Goal: Transaction & Acquisition: Book appointment/travel/reservation

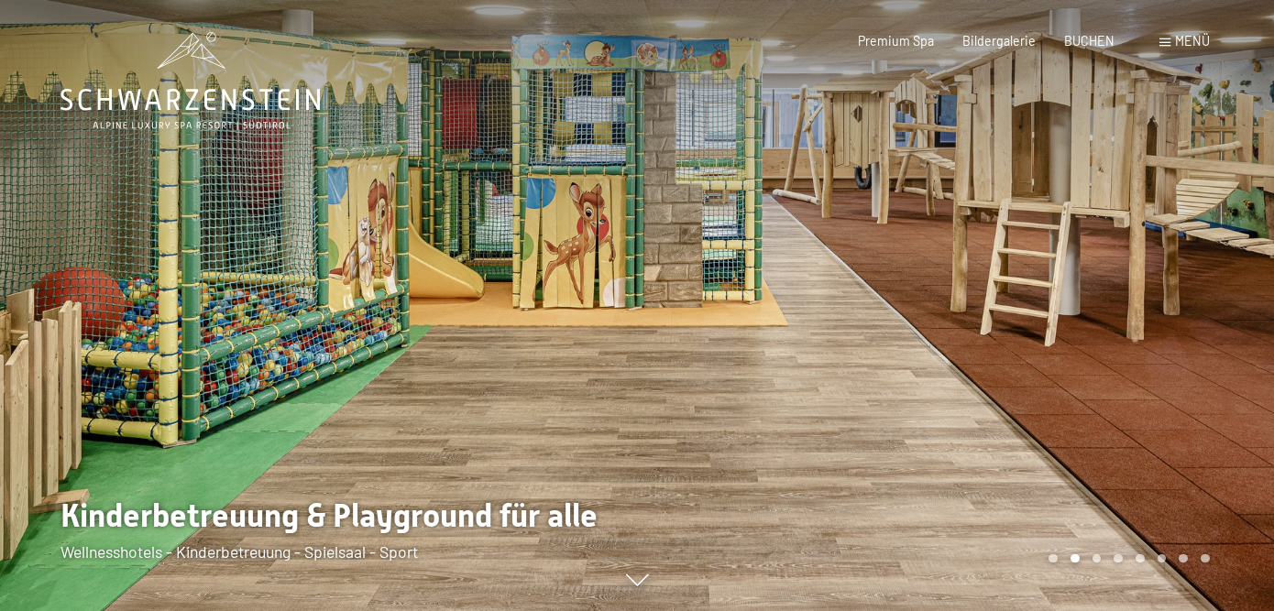
click at [1227, 292] on div at bounding box center [955, 305] width 637 height 611
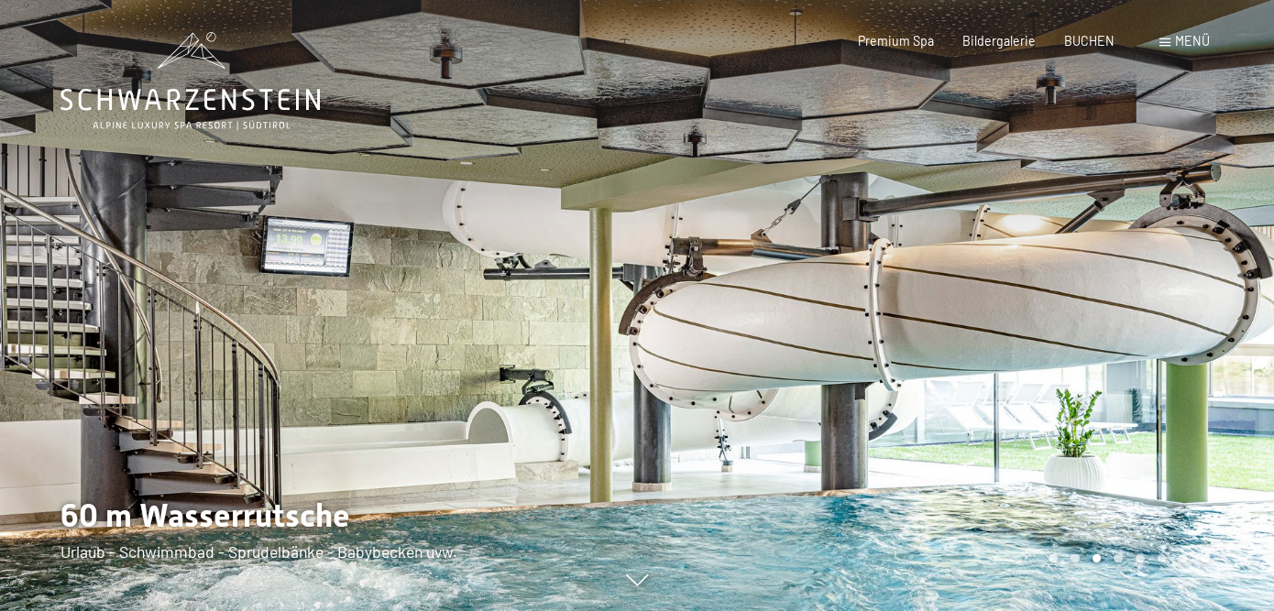
click at [1227, 292] on div at bounding box center [955, 305] width 637 height 611
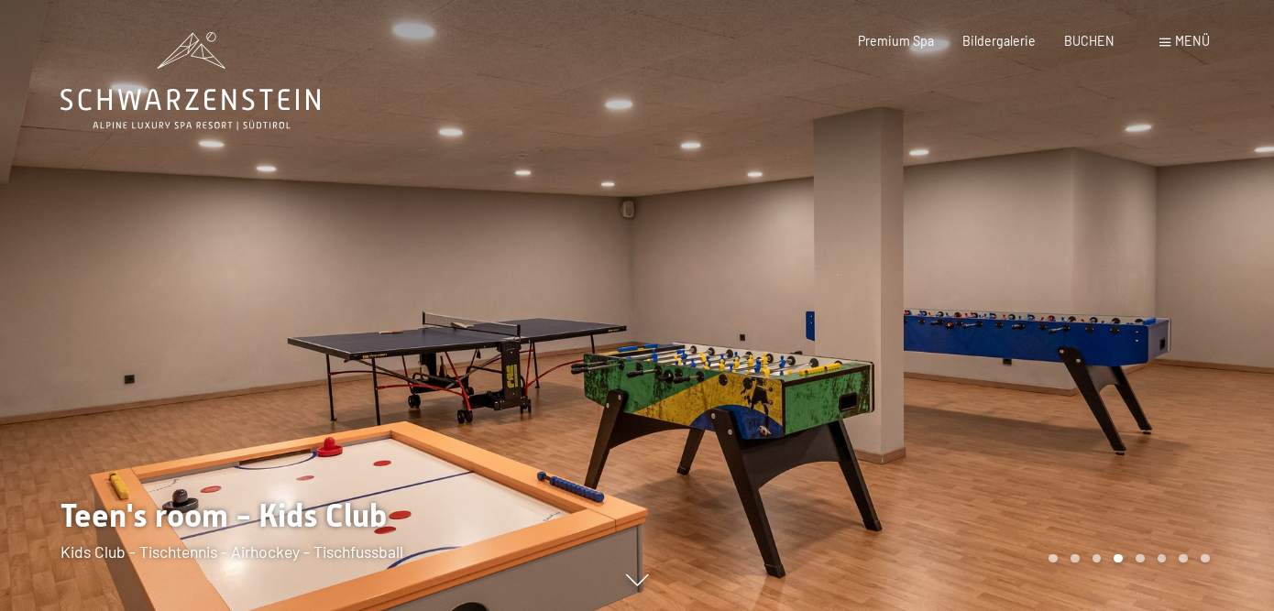
click at [1227, 293] on div at bounding box center [955, 305] width 637 height 611
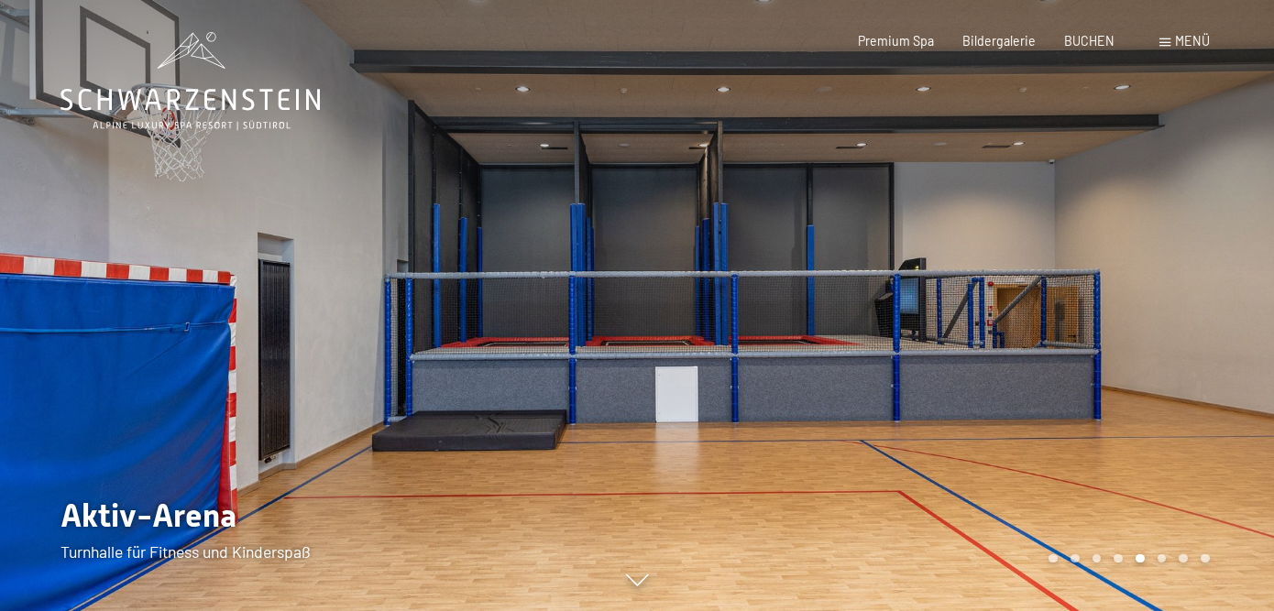
click at [1227, 293] on div at bounding box center [955, 305] width 637 height 611
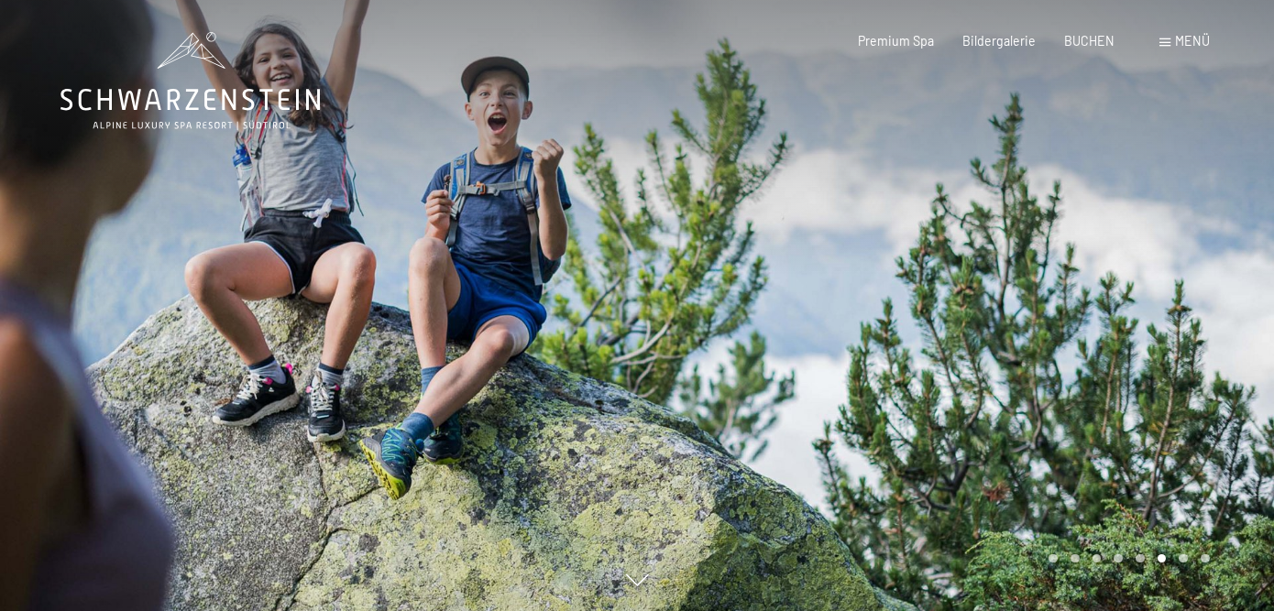
click at [1227, 293] on div at bounding box center [955, 305] width 637 height 611
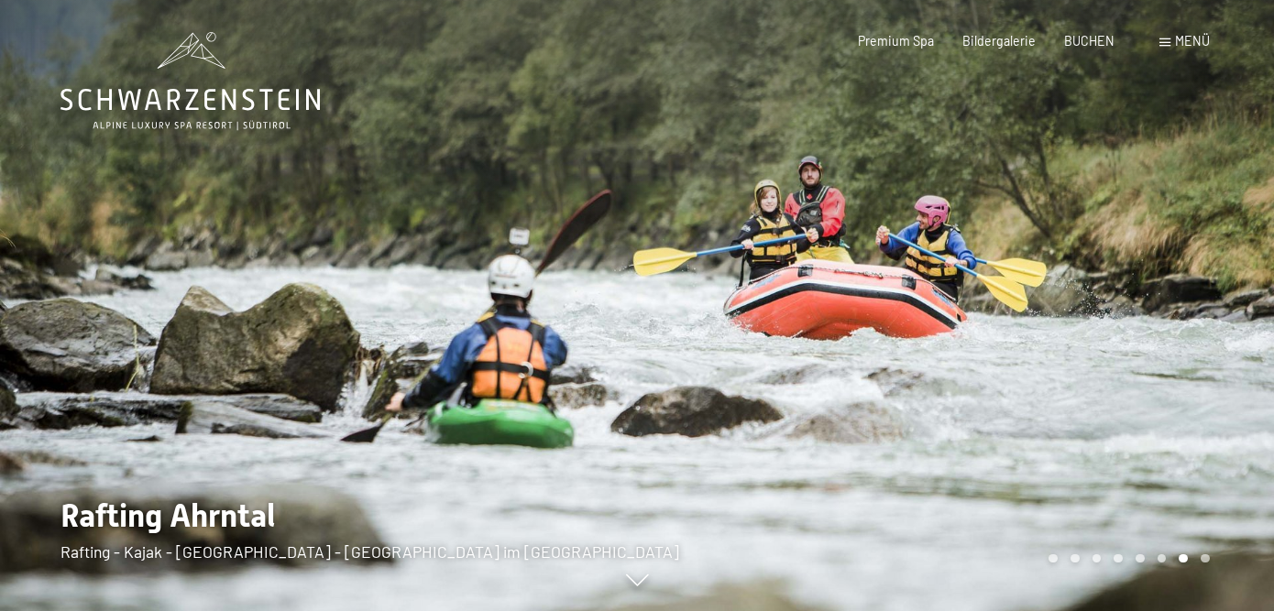
click at [1227, 293] on div at bounding box center [955, 305] width 637 height 611
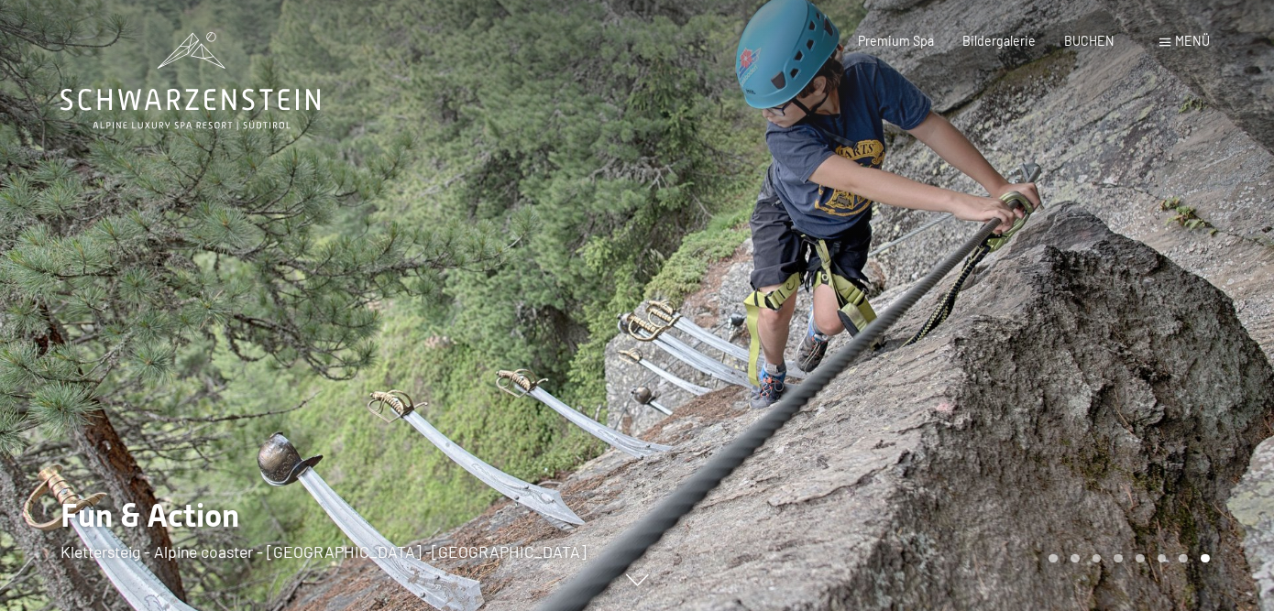
click at [1227, 293] on div at bounding box center [955, 305] width 637 height 611
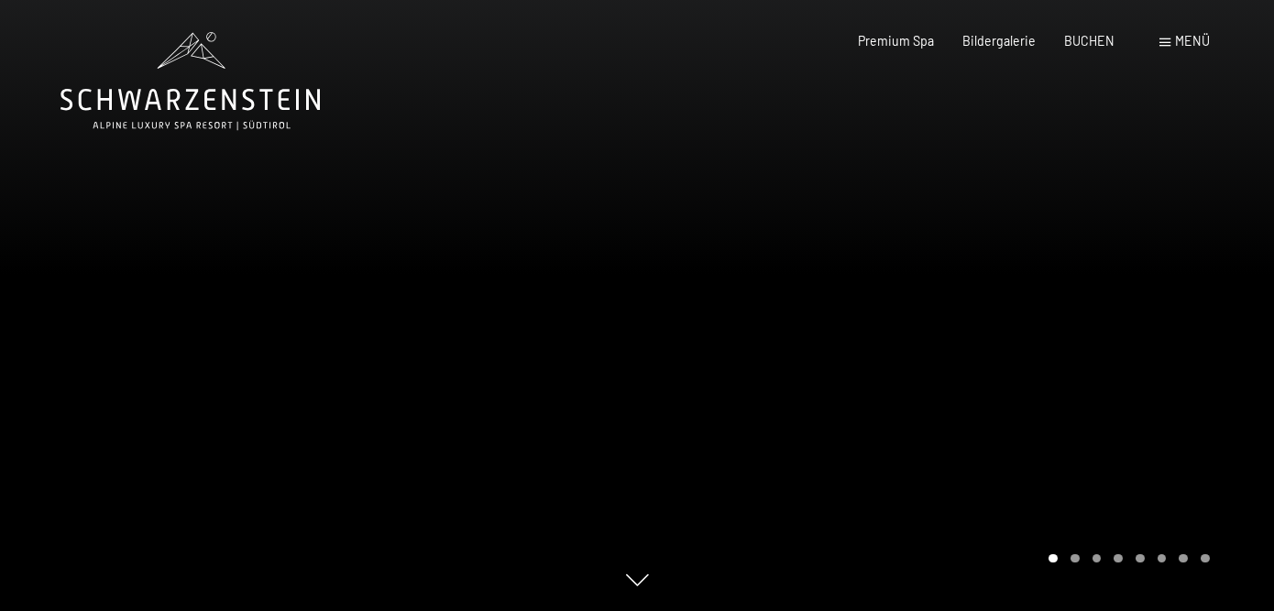
click at [1227, 293] on div at bounding box center [955, 305] width 637 height 611
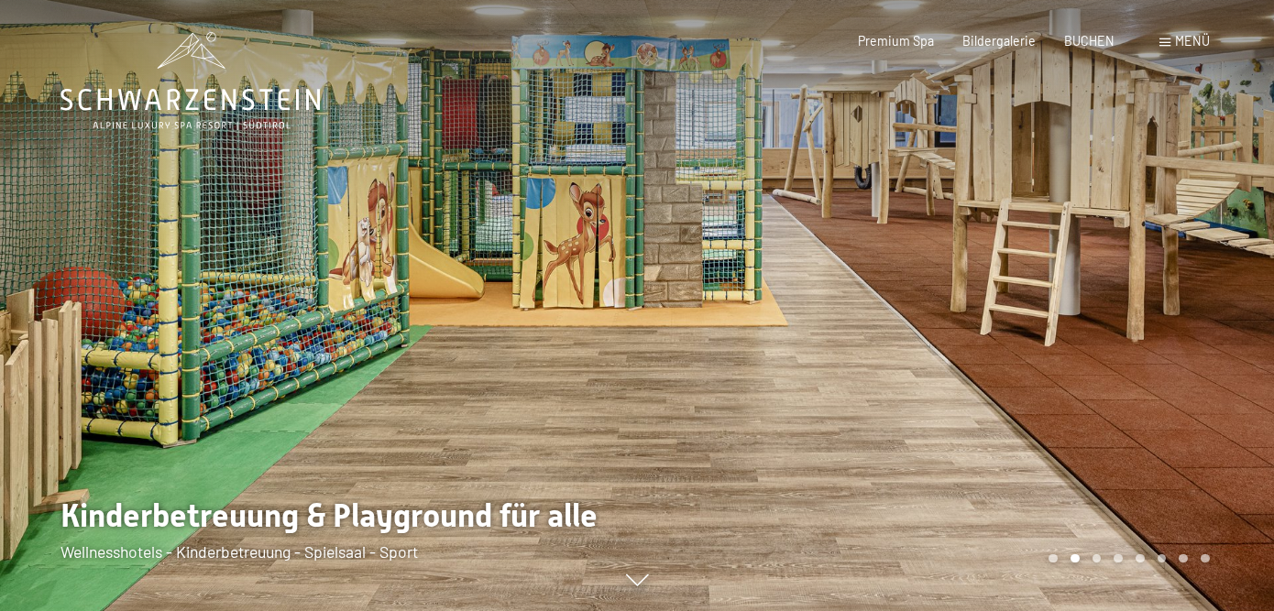
click at [1227, 293] on div at bounding box center [955, 305] width 637 height 611
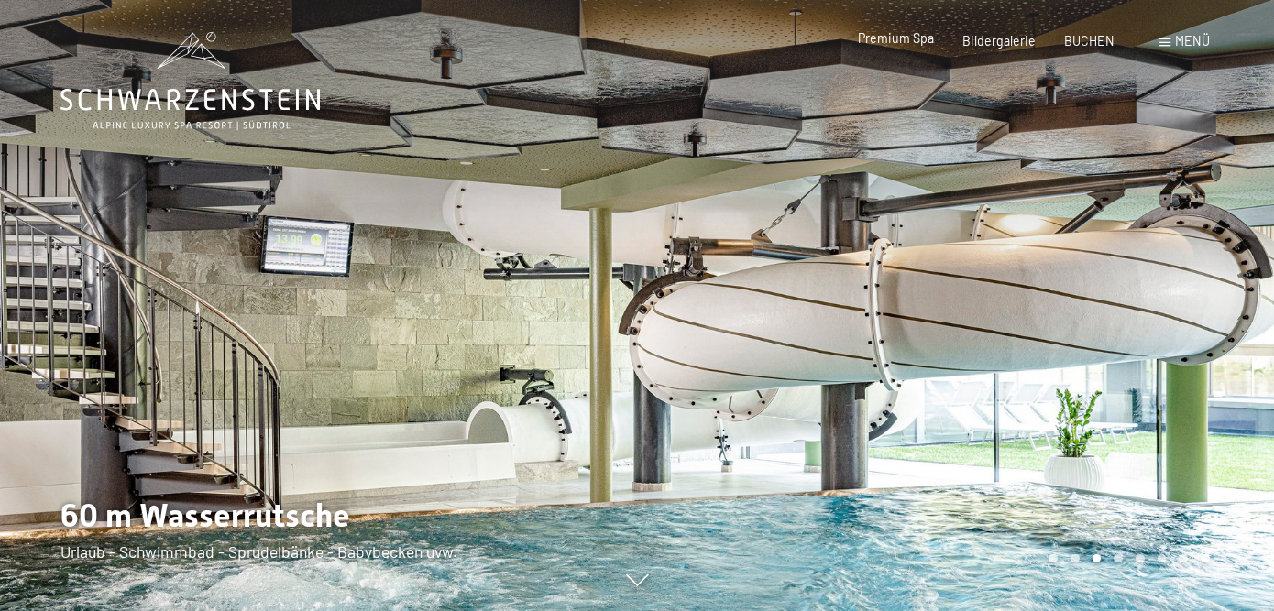
click at [911, 35] on span "Premium Spa" at bounding box center [896, 38] width 76 height 16
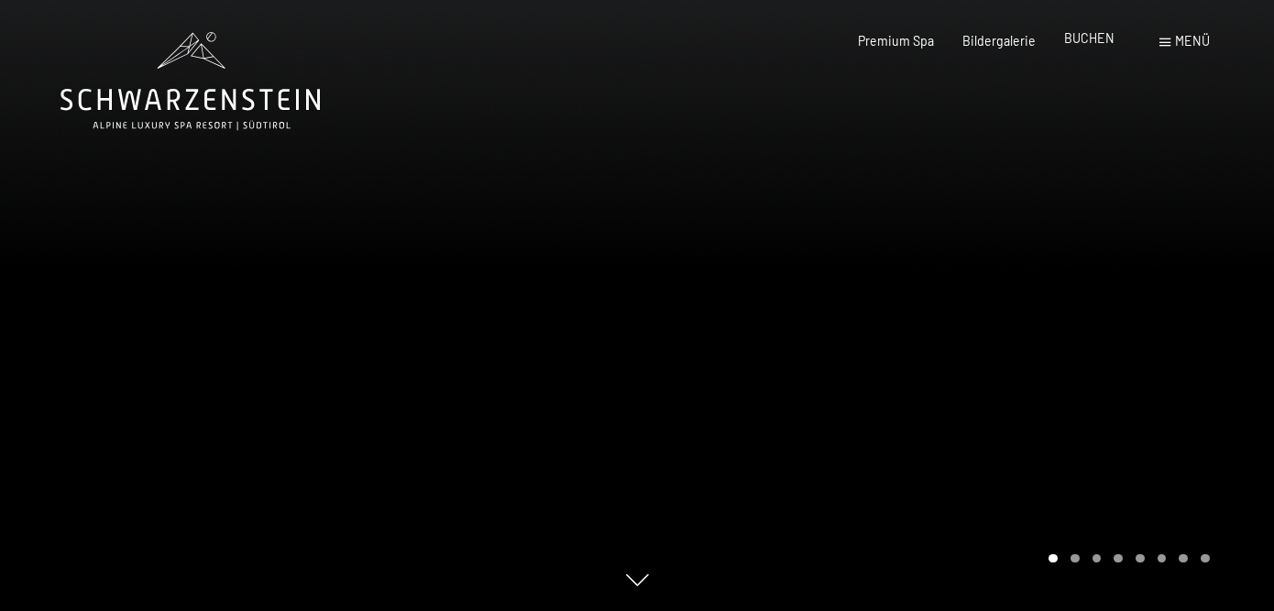
click at [1092, 43] on span "BUCHEN" at bounding box center [1089, 38] width 50 height 16
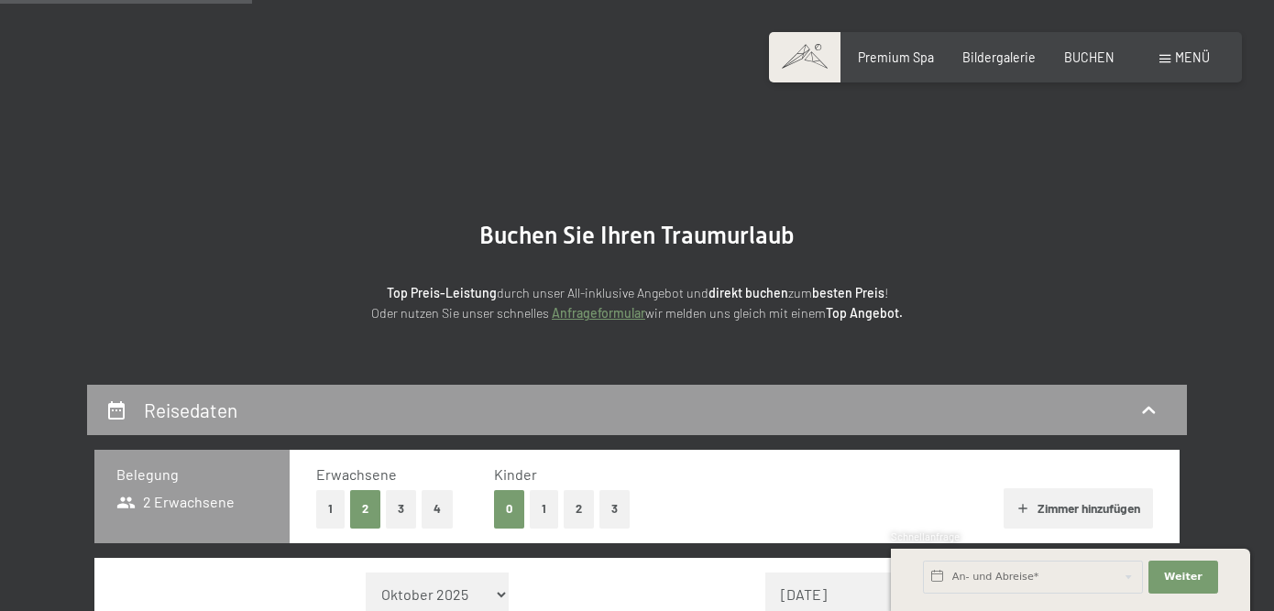
click at [575, 490] on button "2" at bounding box center [579, 509] width 30 height 38
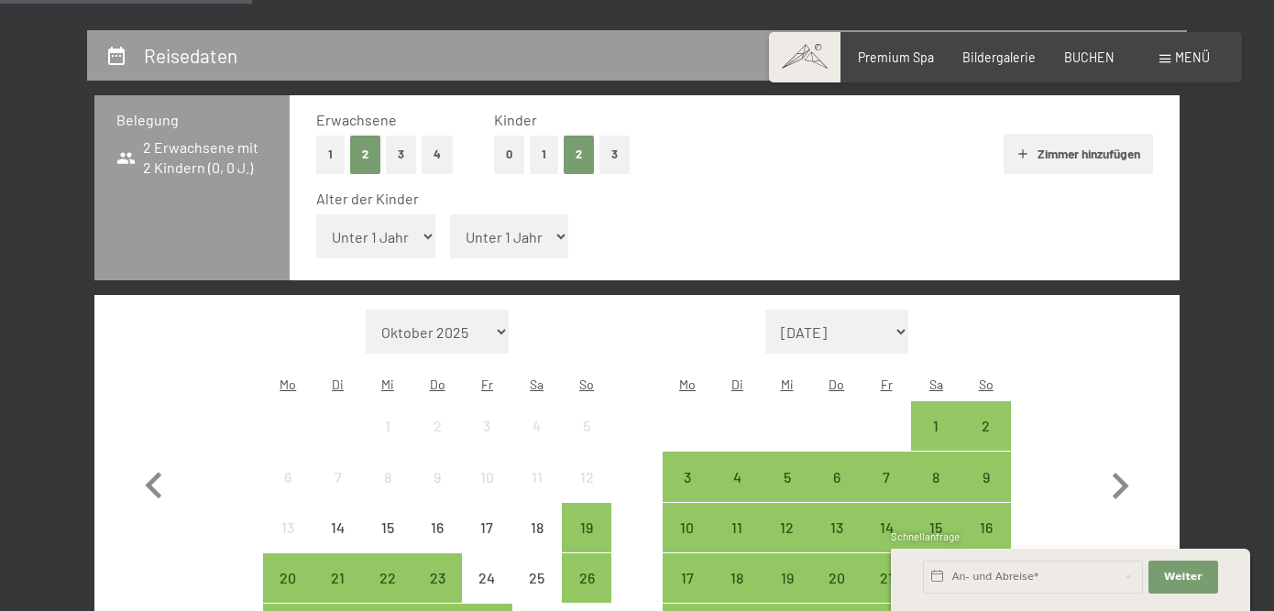
select select "4"
select select "6"
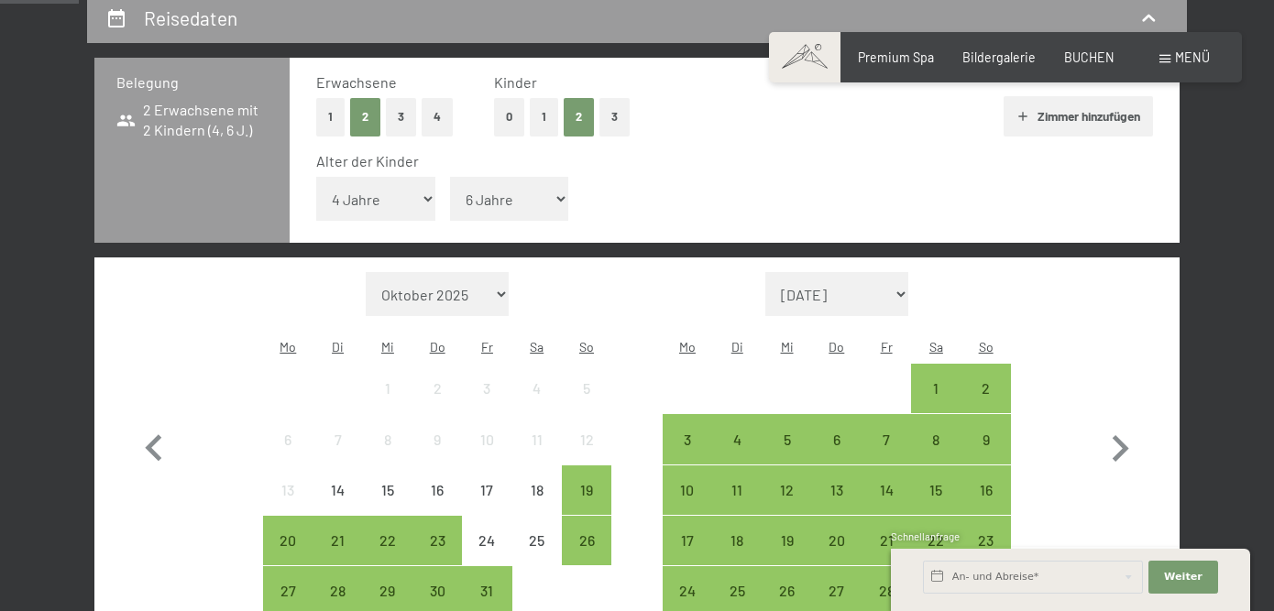
scroll to position [397, 0]
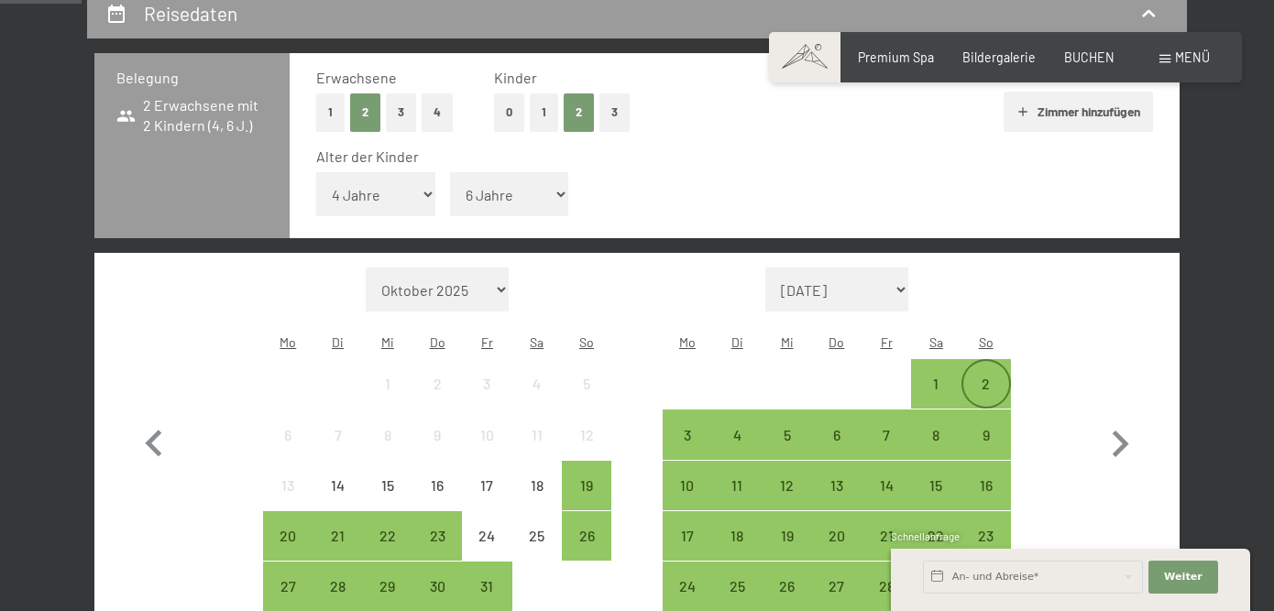
click at [984, 361] on div "2" at bounding box center [986, 384] width 46 height 46
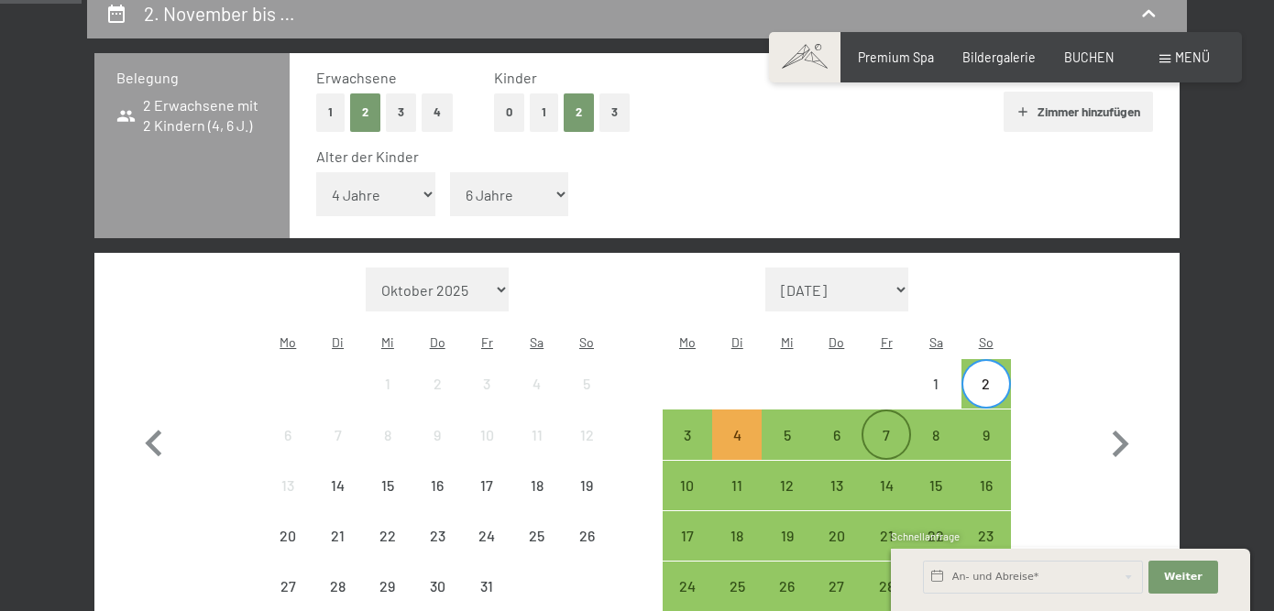
click at [892, 428] on div "7" at bounding box center [886, 451] width 46 height 46
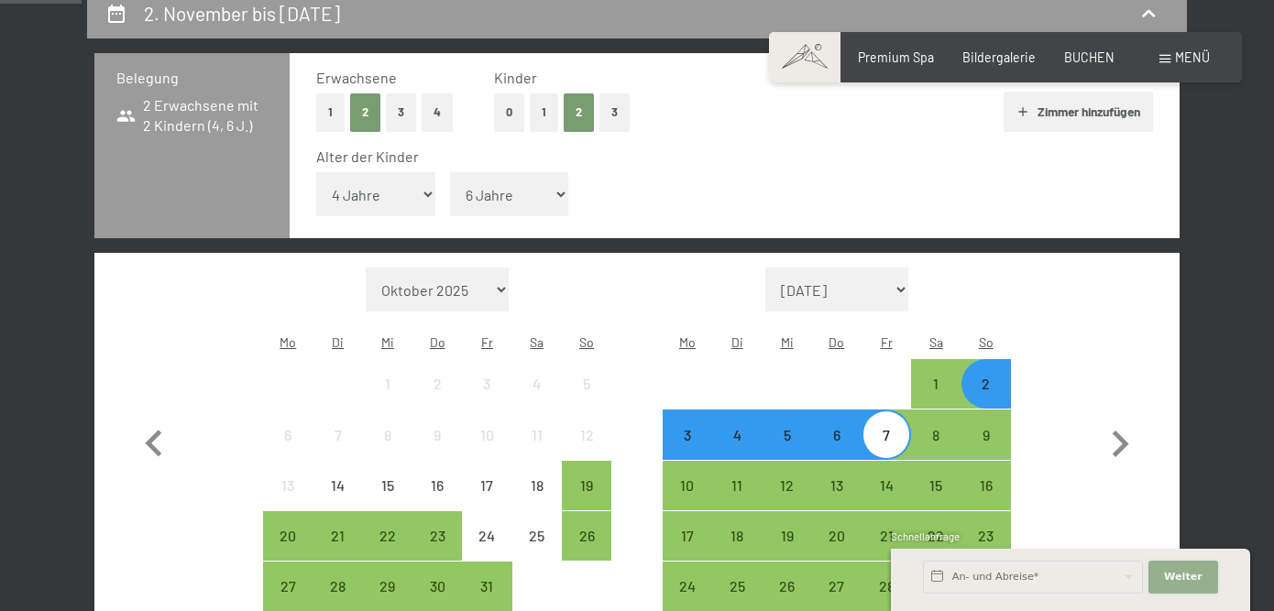
click at [1193, 578] on span "Weiter" at bounding box center [1183, 577] width 38 height 15
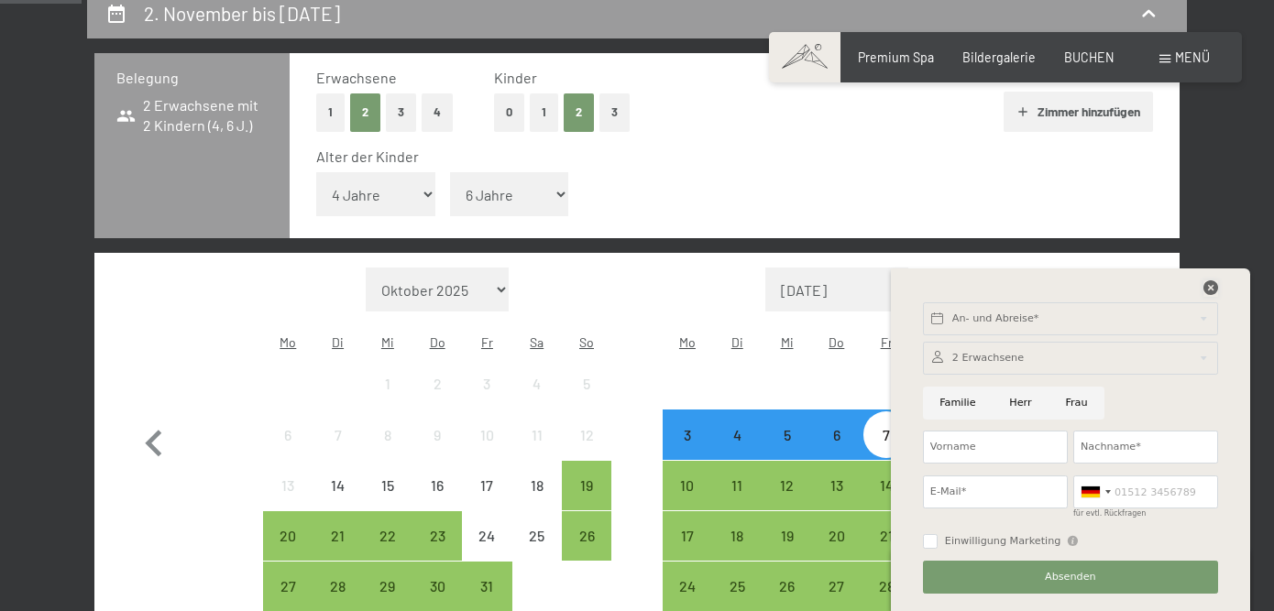
click at [1209, 289] on icon at bounding box center [1211, 287] width 15 height 15
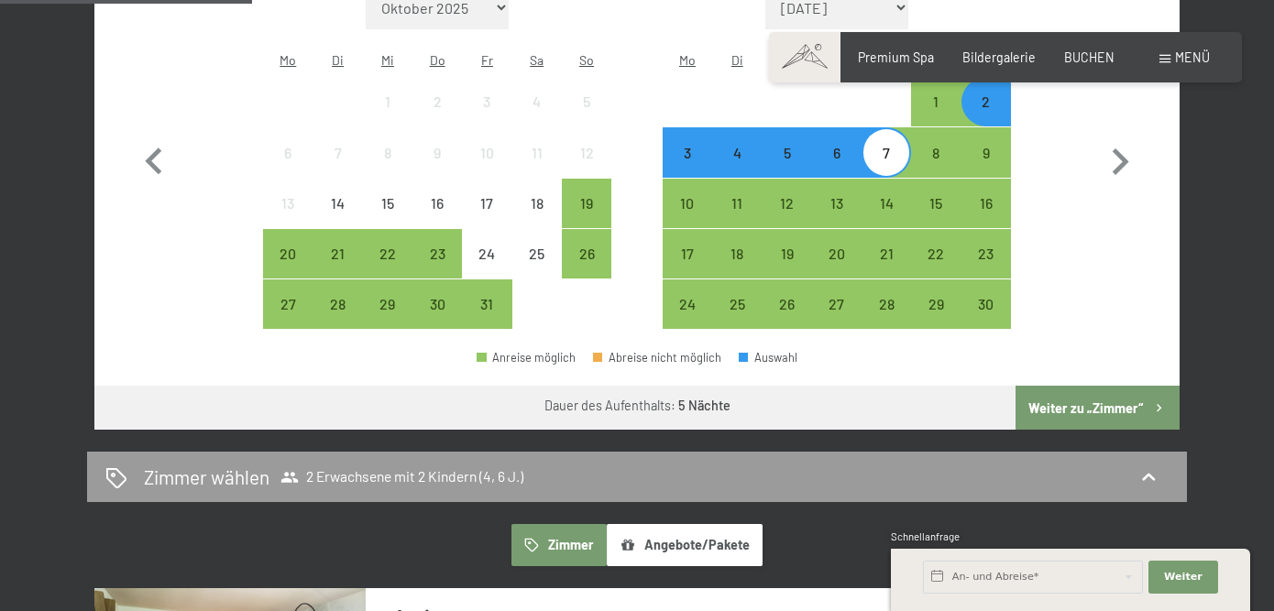
click at [1085, 386] on button "Weiter zu „Zimmer“" at bounding box center [1098, 408] width 164 height 44
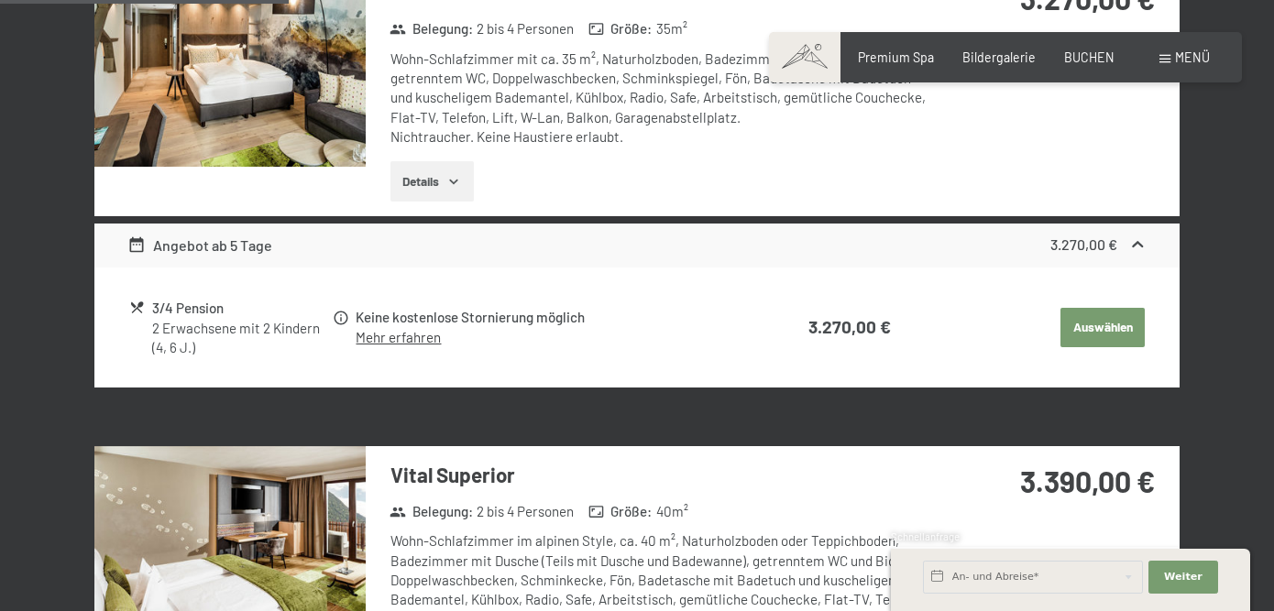
scroll to position [635, 0]
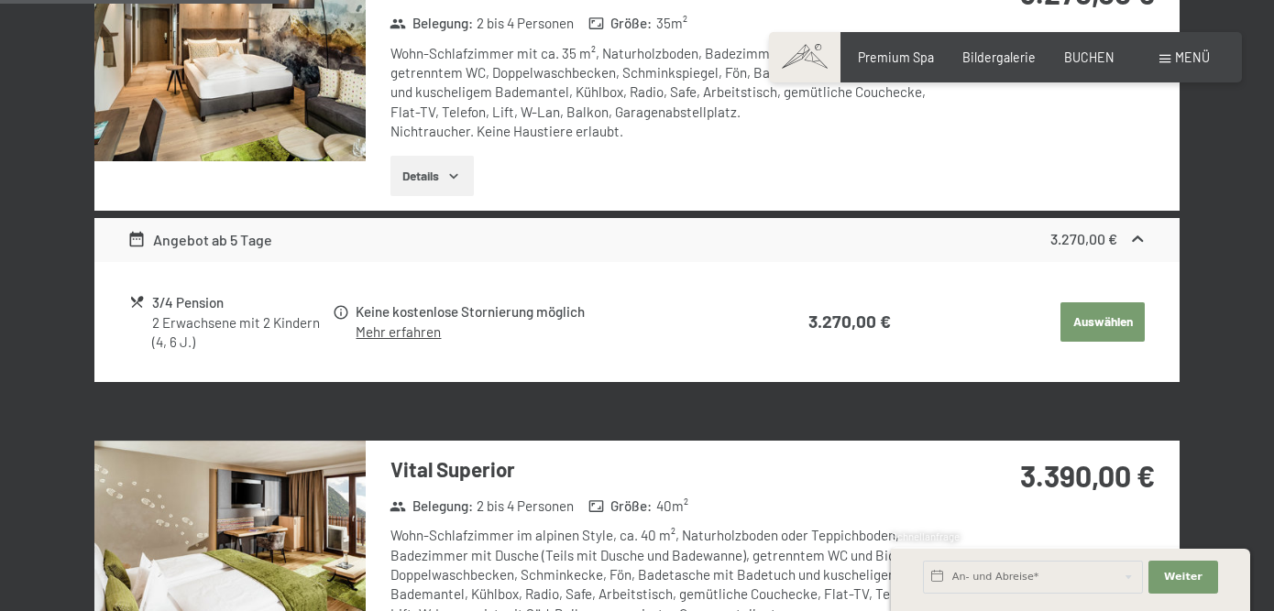
click at [1105, 315] on button "Auswählen" at bounding box center [1103, 322] width 84 height 40
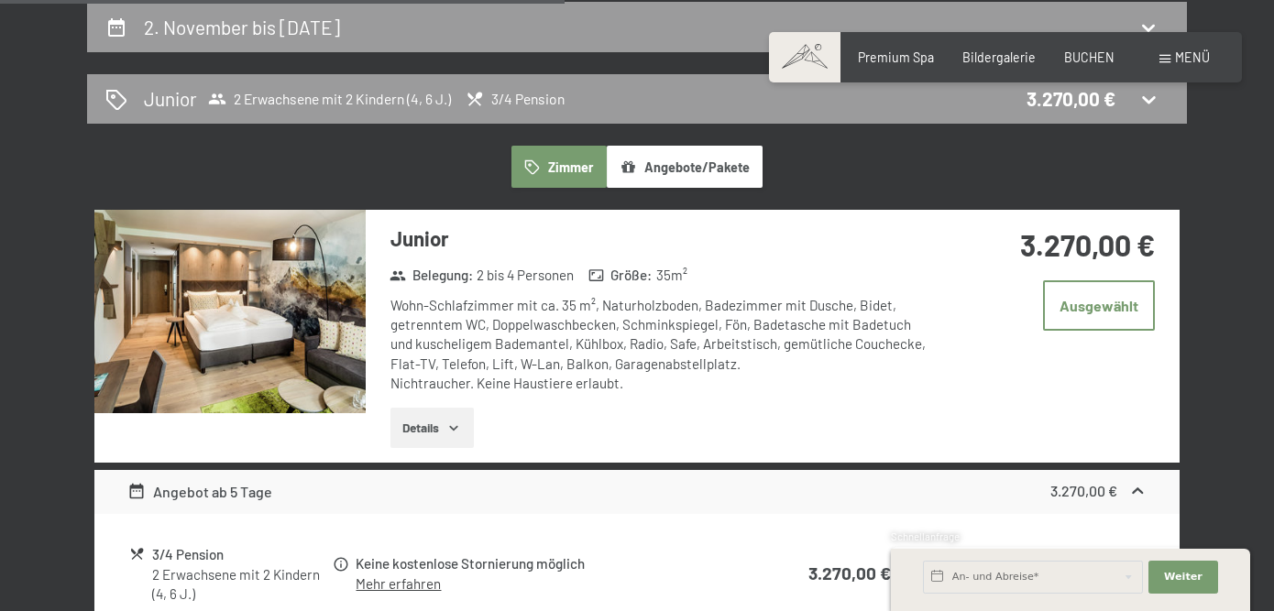
click at [325, 294] on img at bounding box center [229, 311] width 271 height 203
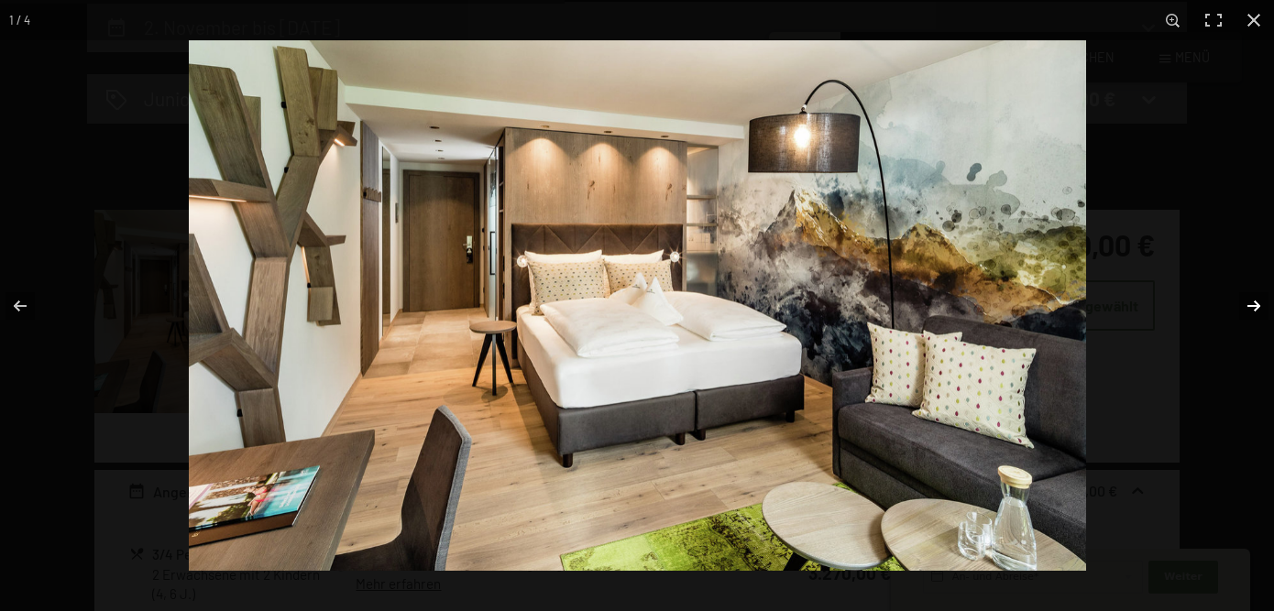
click at [1251, 308] on button "button" at bounding box center [1242, 306] width 64 height 92
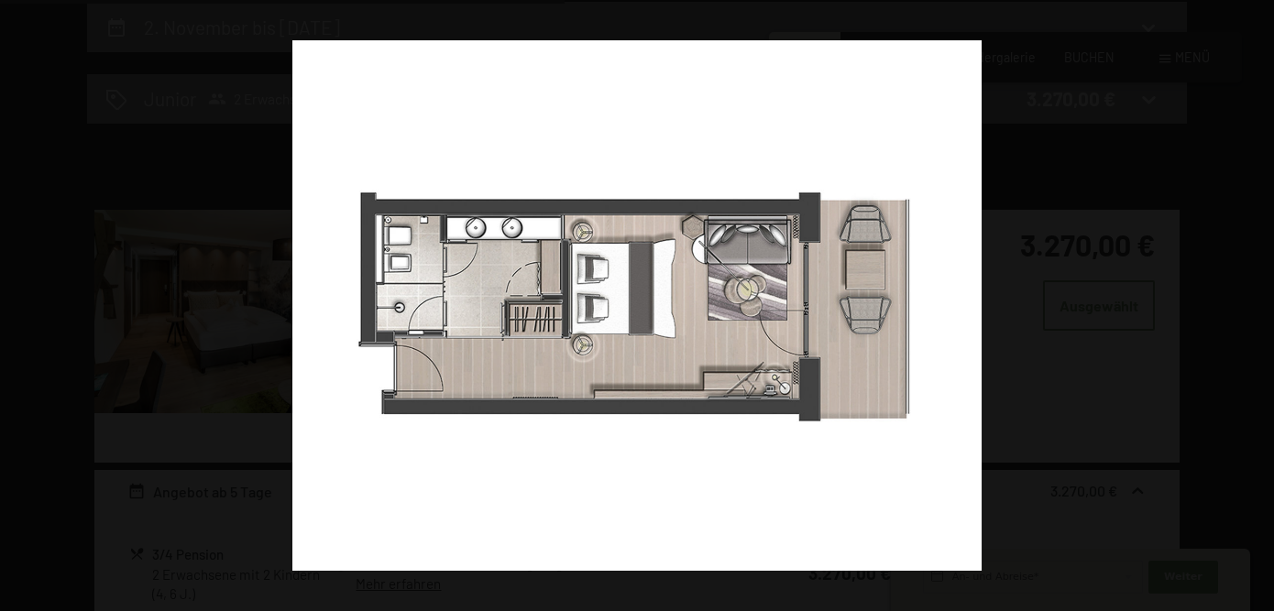
click at [1251, 308] on button "button" at bounding box center [1242, 306] width 64 height 92
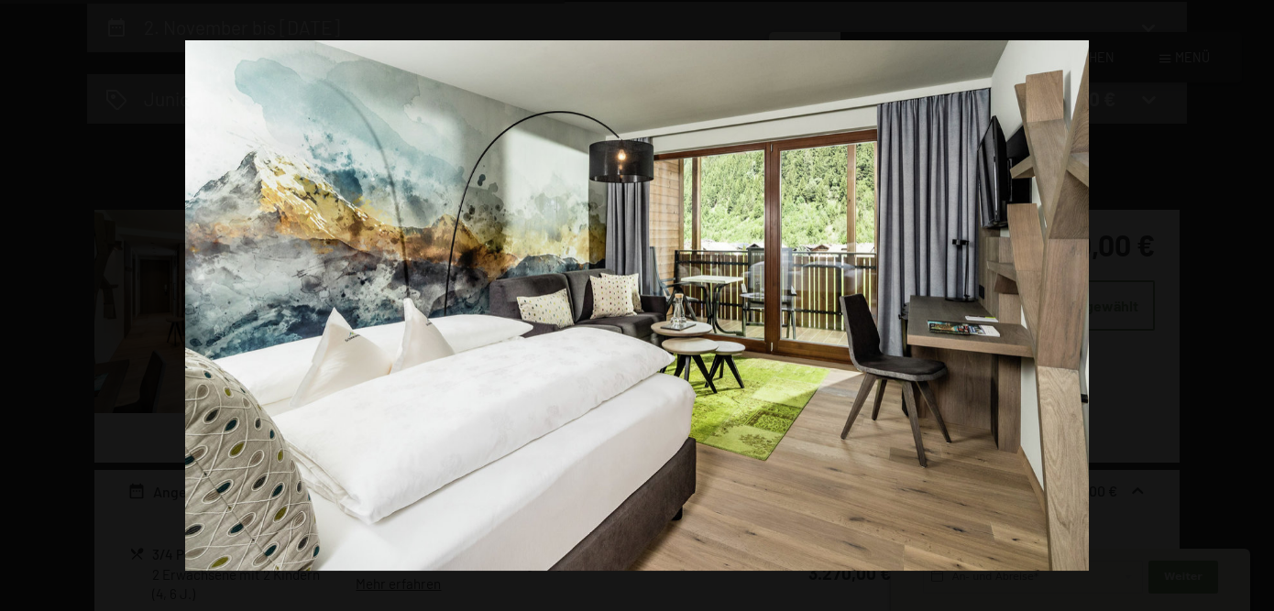
click at [1251, 308] on button "button" at bounding box center [1242, 306] width 64 height 92
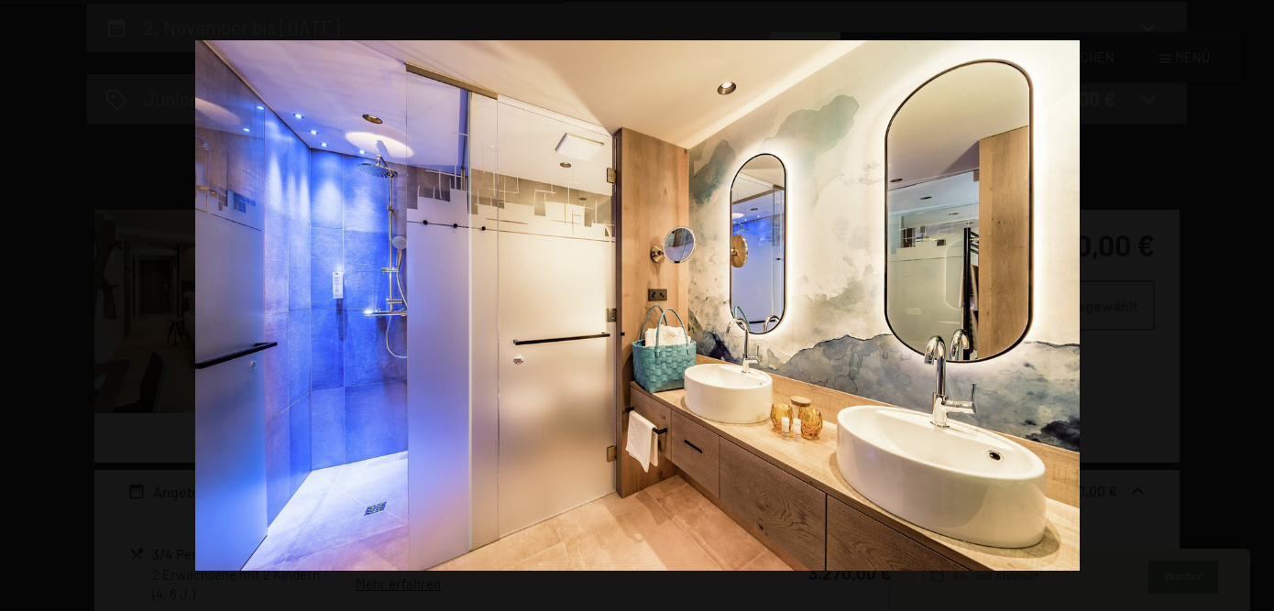
click at [1251, 308] on button "button" at bounding box center [1242, 306] width 64 height 92
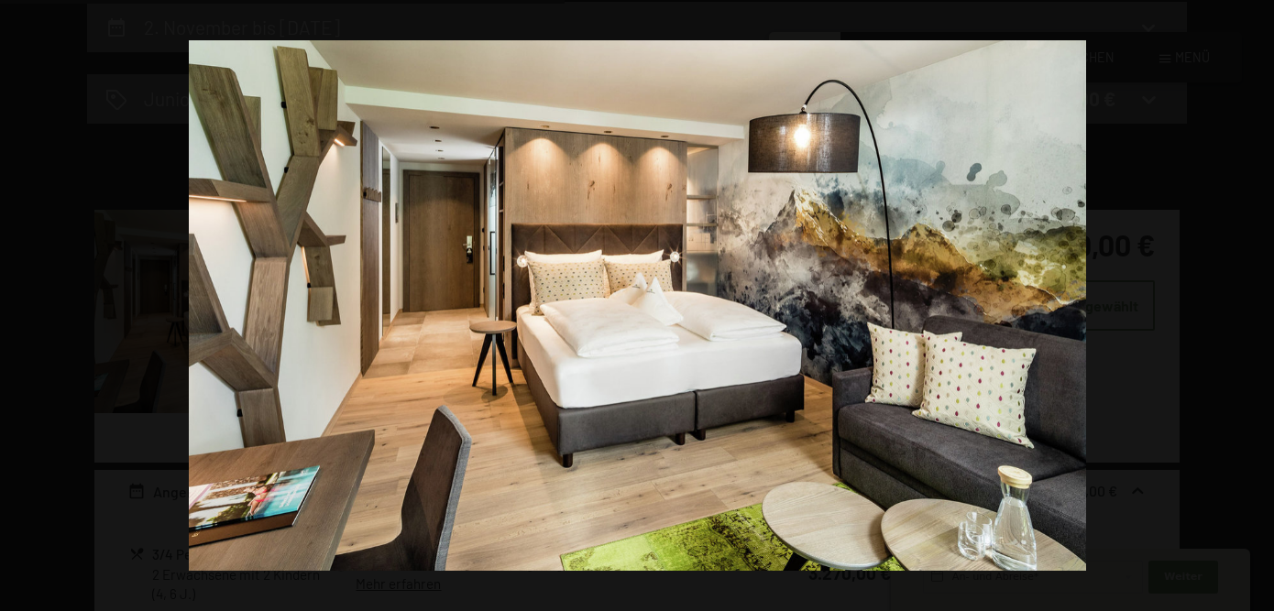
click at [1251, 308] on button "button" at bounding box center [1242, 306] width 64 height 92
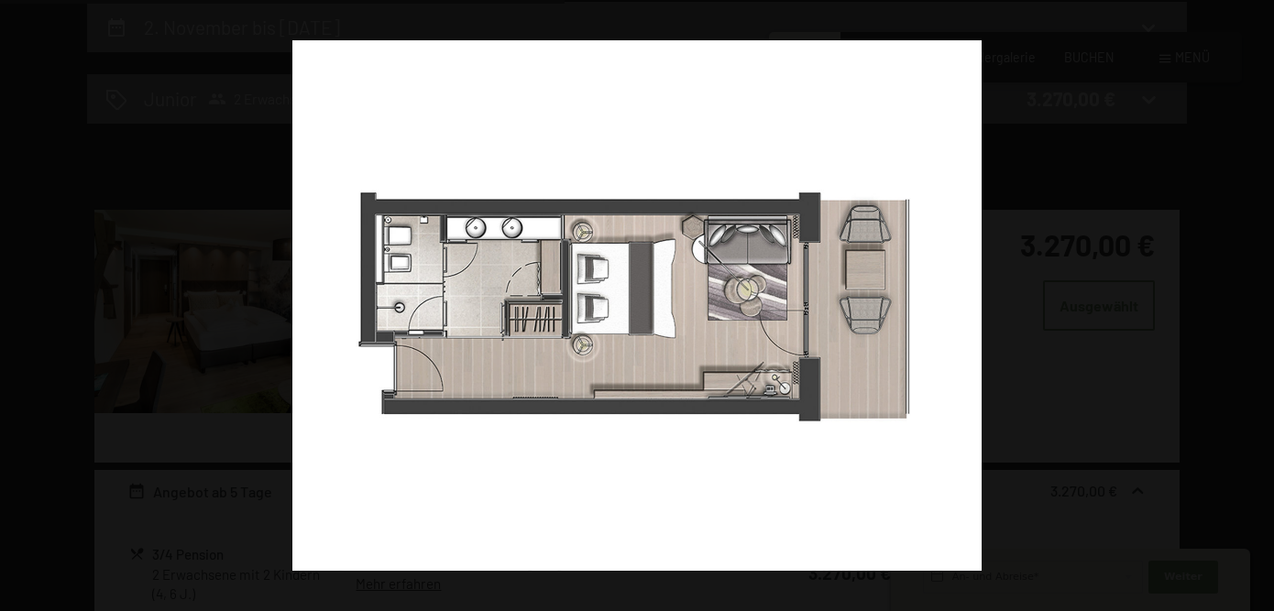
click at [1251, 308] on button "button" at bounding box center [1242, 306] width 64 height 92
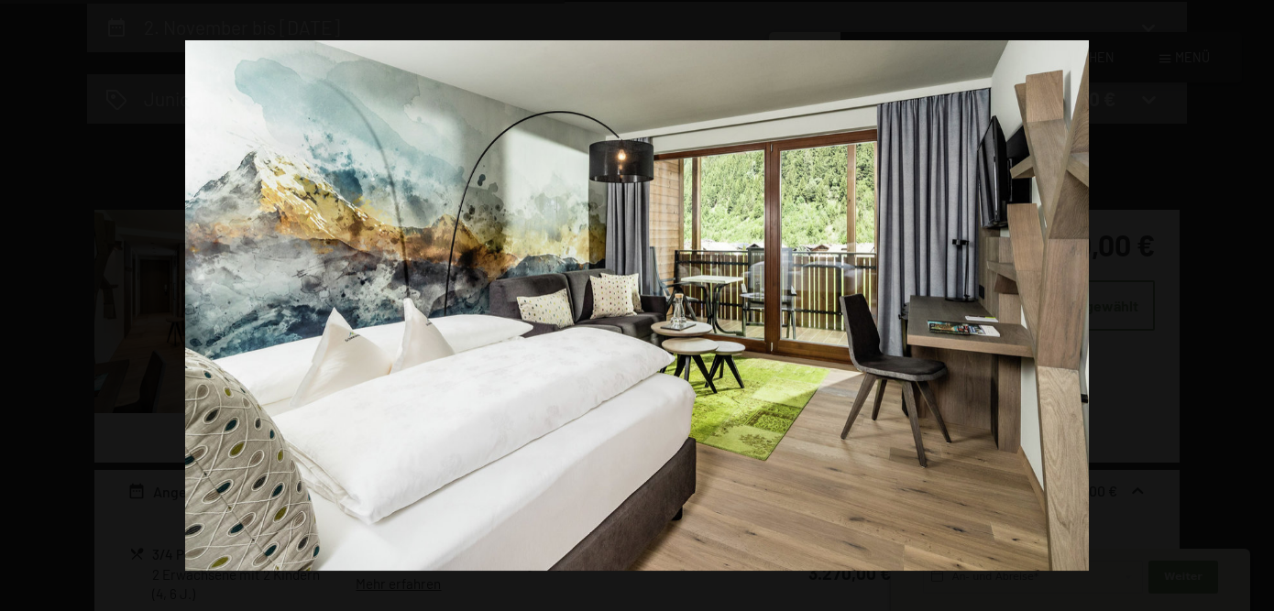
click at [1251, 308] on button "button" at bounding box center [1242, 306] width 64 height 92
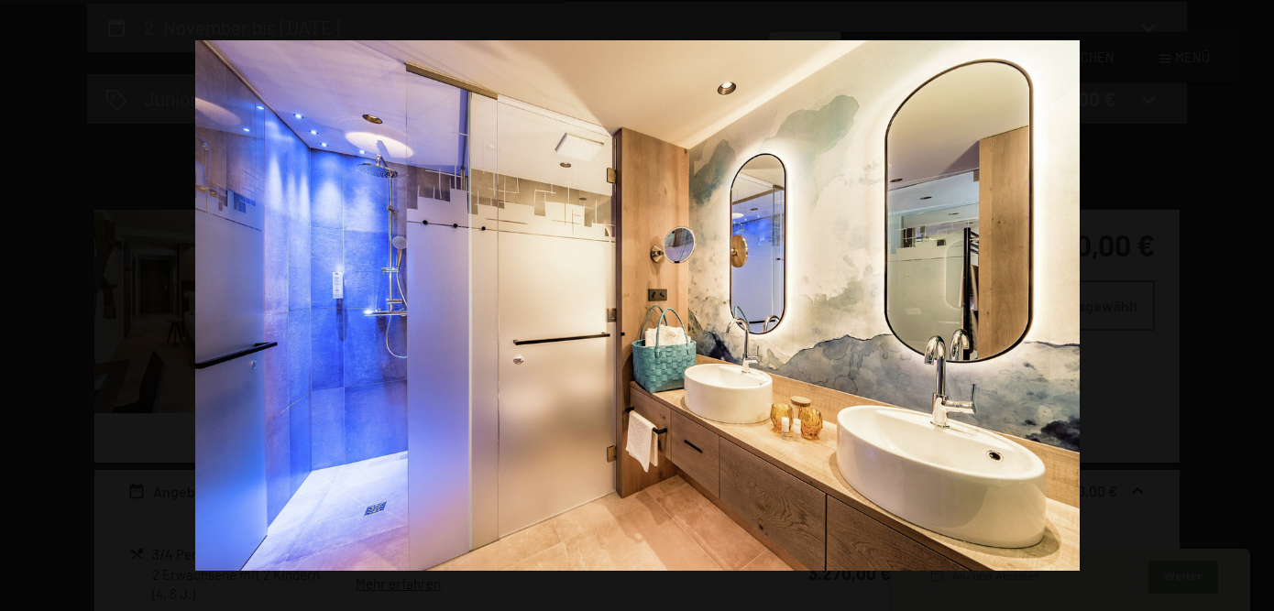
click at [1251, 308] on button "button" at bounding box center [1242, 306] width 64 height 92
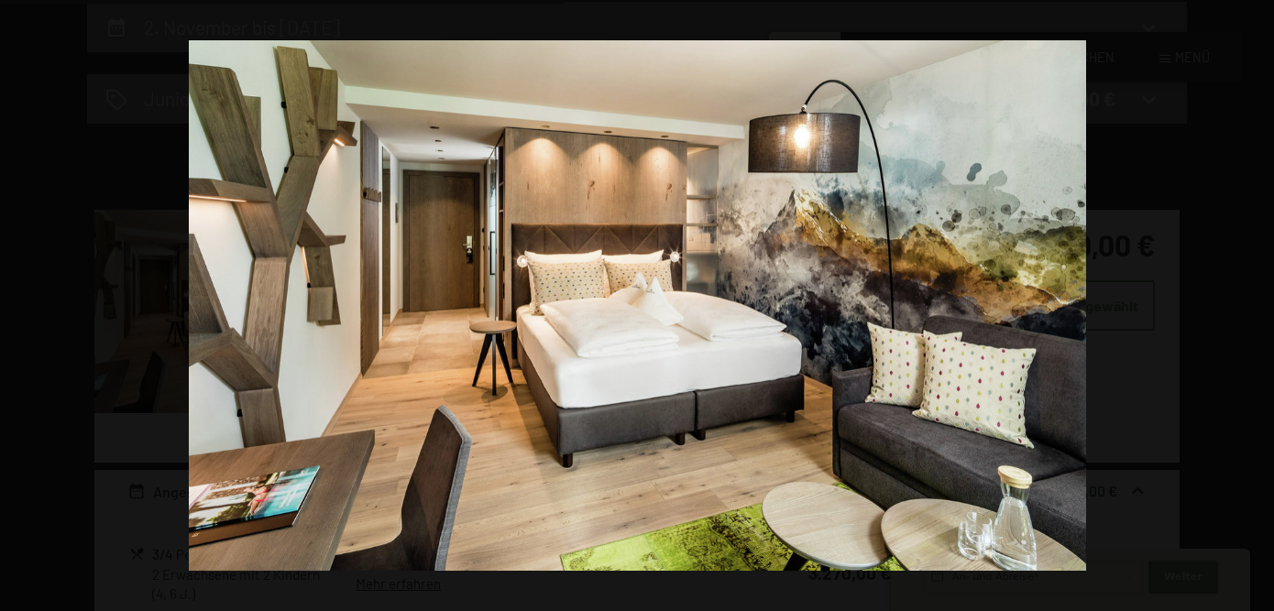
click at [1251, 308] on button "button" at bounding box center [1242, 306] width 64 height 92
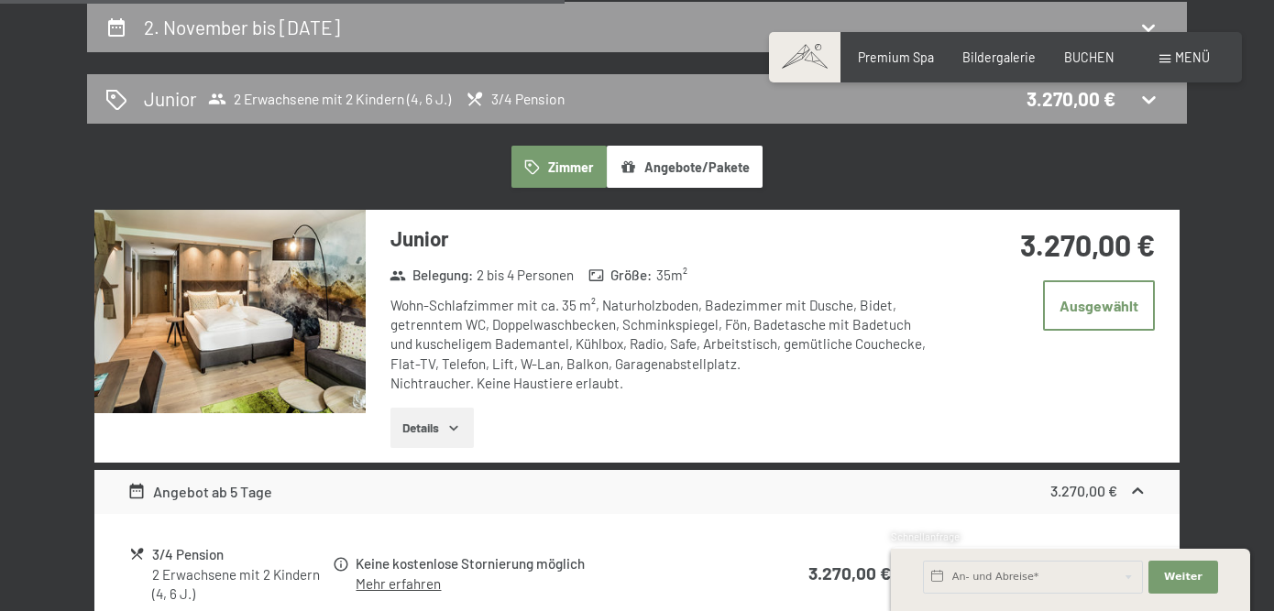
click at [0, 0] on button "button" at bounding box center [0, 0] width 0 height 0
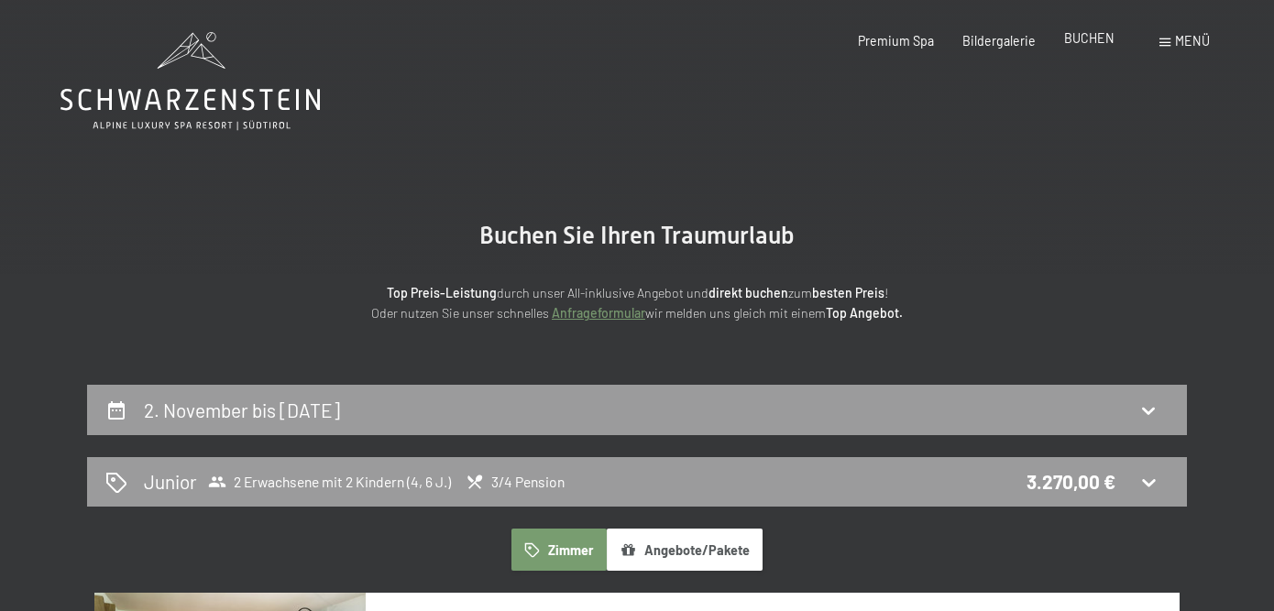
scroll to position [0, 0]
click at [1007, 37] on span "Bildergalerie" at bounding box center [998, 38] width 73 height 16
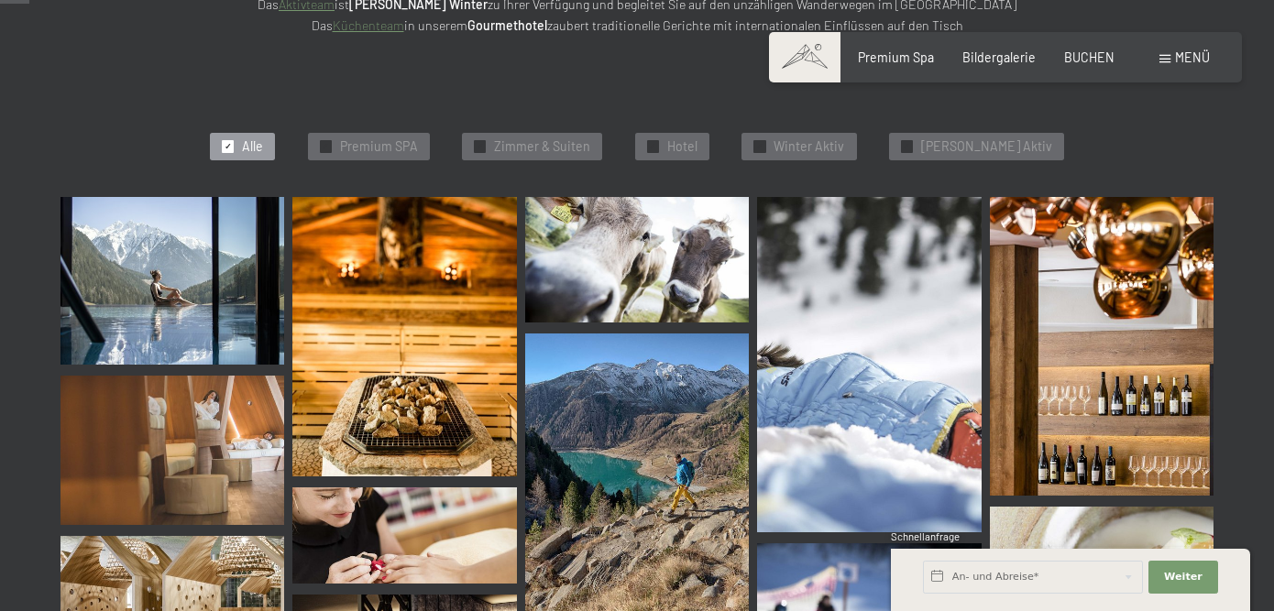
scroll to position [423, 0]
click at [190, 289] on img at bounding box center [172, 280] width 224 height 168
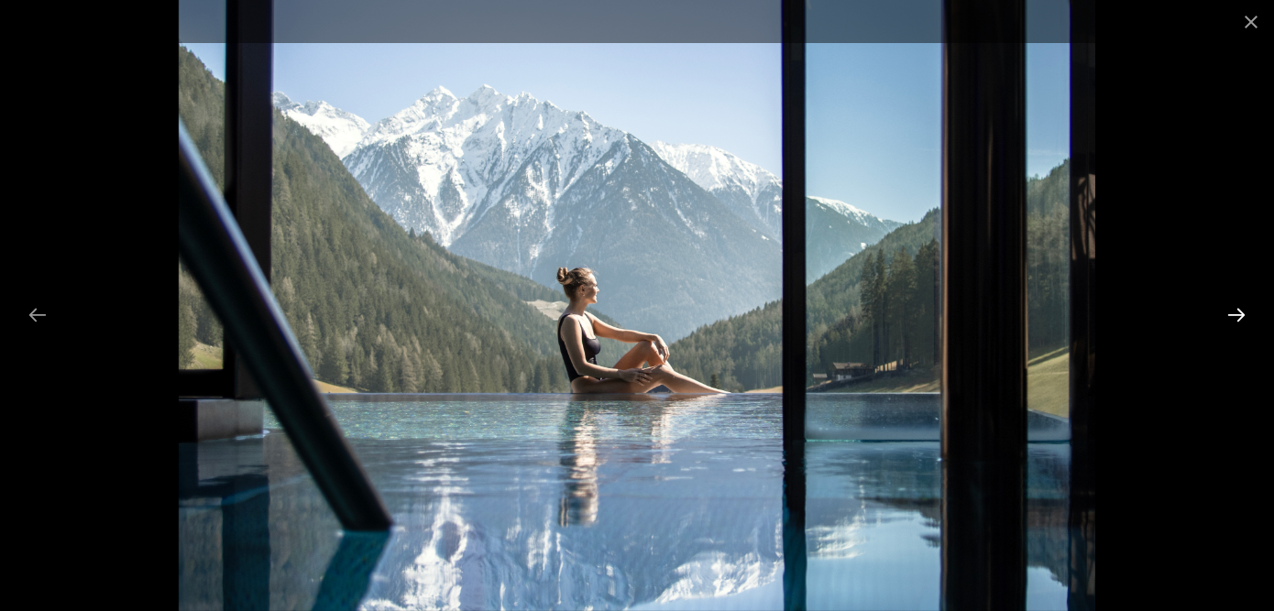
click at [1248, 313] on button "Next slide" at bounding box center [1236, 315] width 38 height 36
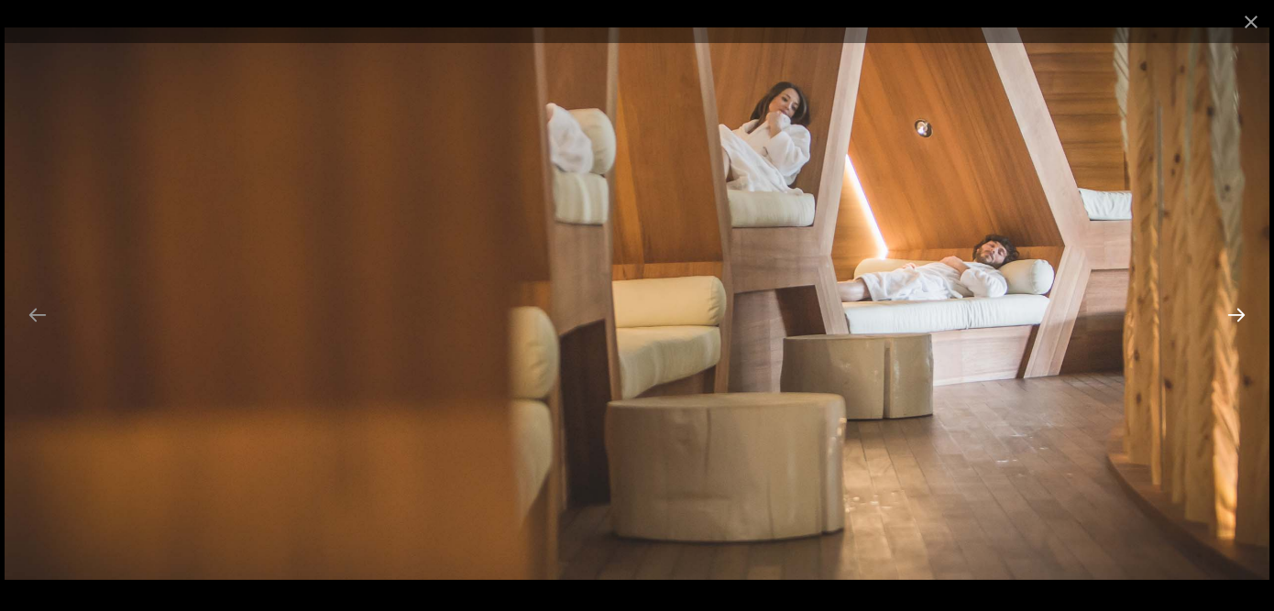
click at [1248, 313] on button "Next slide" at bounding box center [1236, 315] width 38 height 36
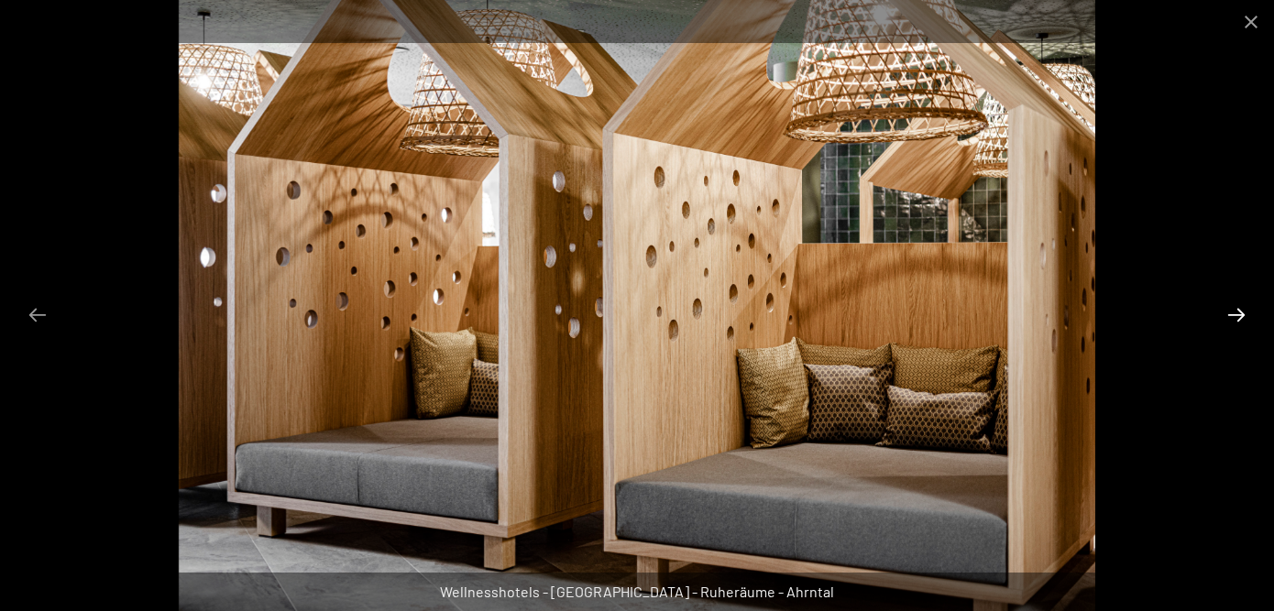
click at [1248, 313] on button "Next slide" at bounding box center [1236, 315] width 38 height 36
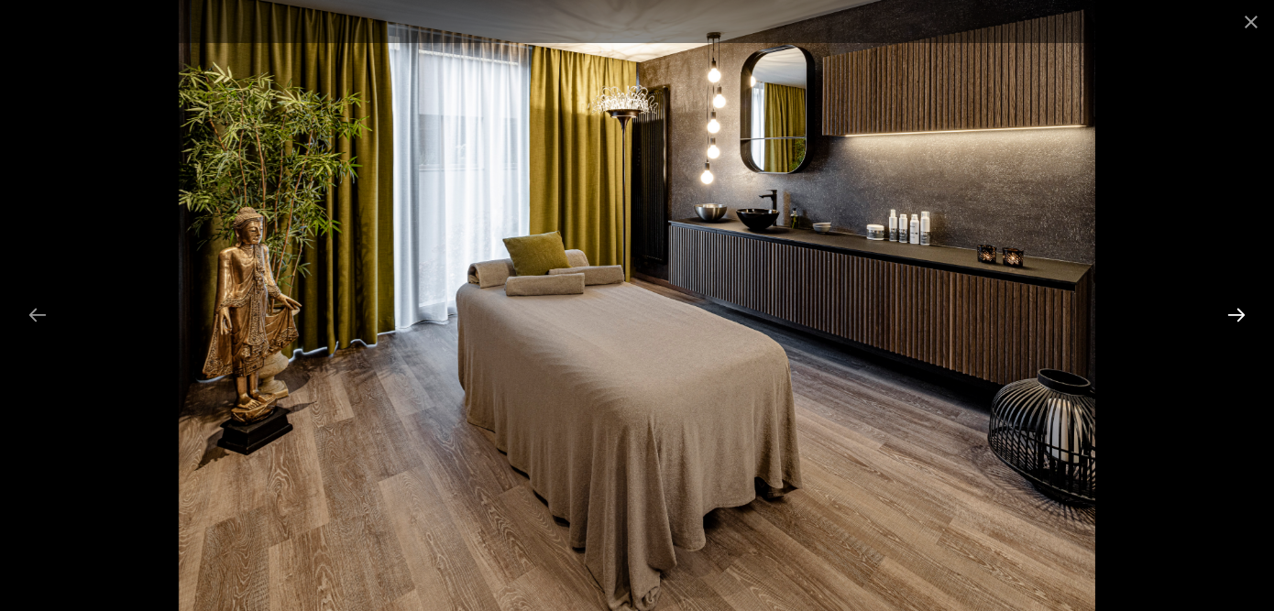
click at [1248, 313] on button "Next slide" at bounding box center [1236, 315] width 38 height 36
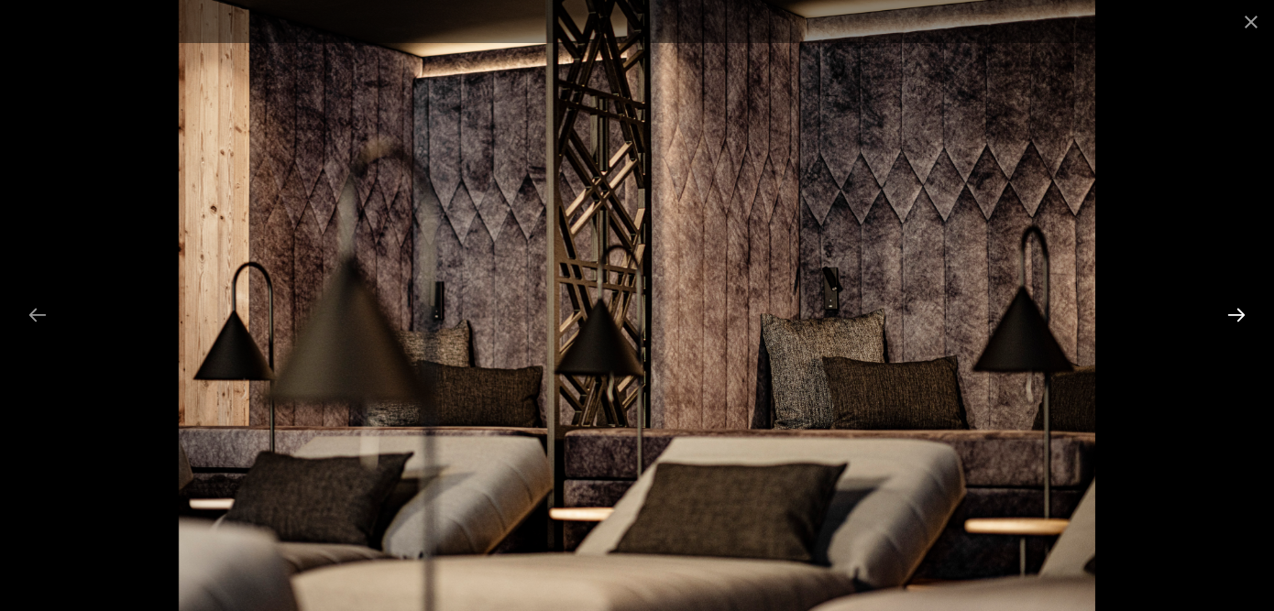
click at [1248, 313] on button "Next slide" at bounding box center [1236, 315] width 38 height 36
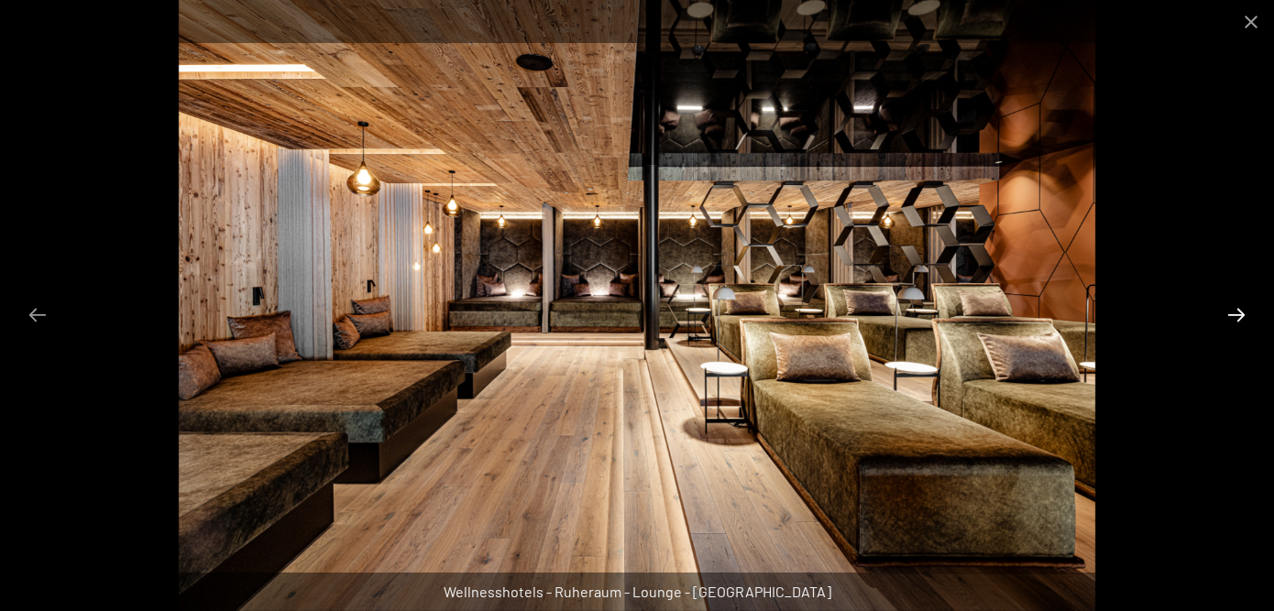
click at [1248, 313] on button "Next slide" at bounding box center [1236, 315] width 38 height 36
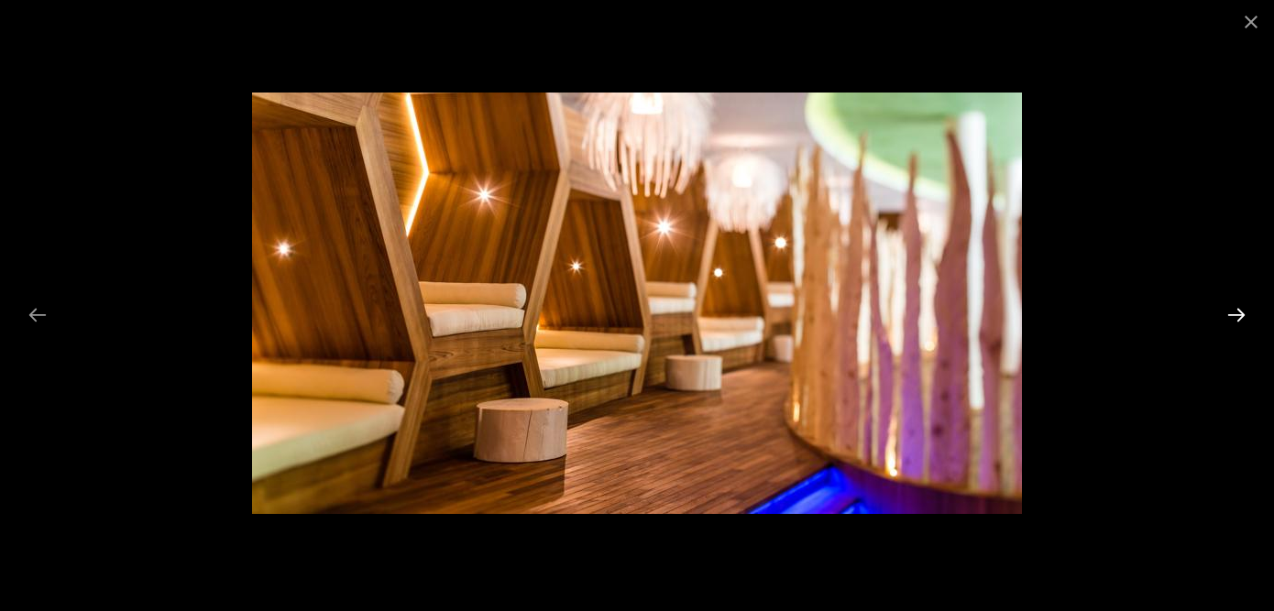
click at [1248, 313] on button "Next slide" at bounding box center [1236, 315] width 38 height 36
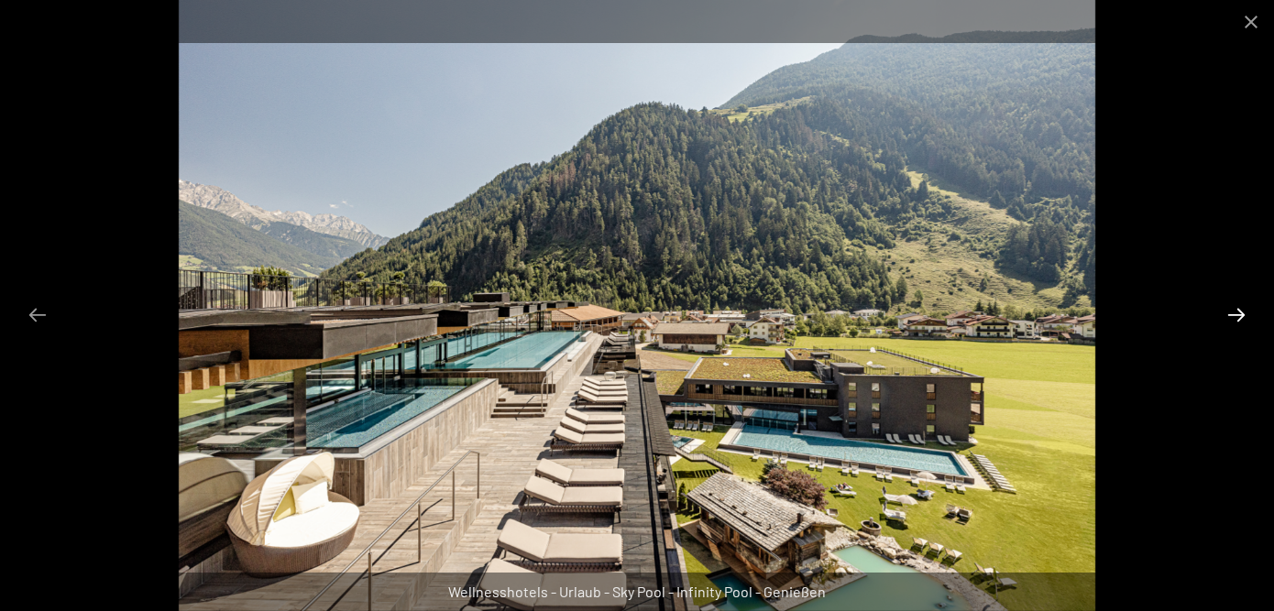
click at [1248, 313] on button "Next slide" at bounding box center [1236, 315] width 38 height 36
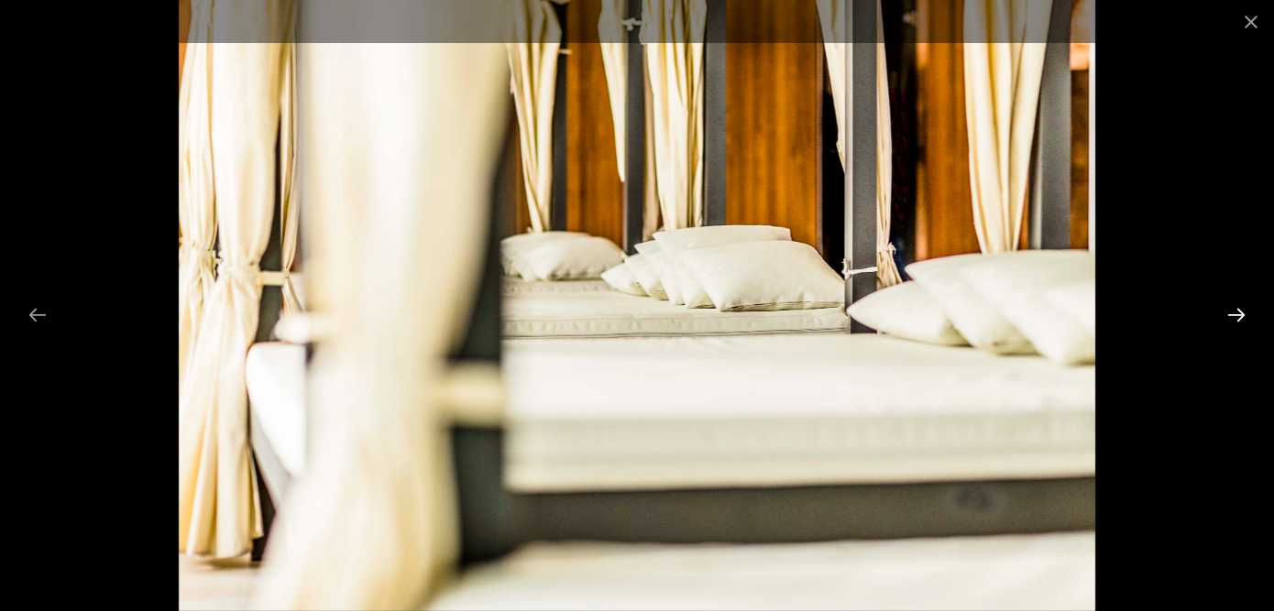
click at [1248, 313] on button "Next slide" at bounding box center [1236, 315] width 38 height 36
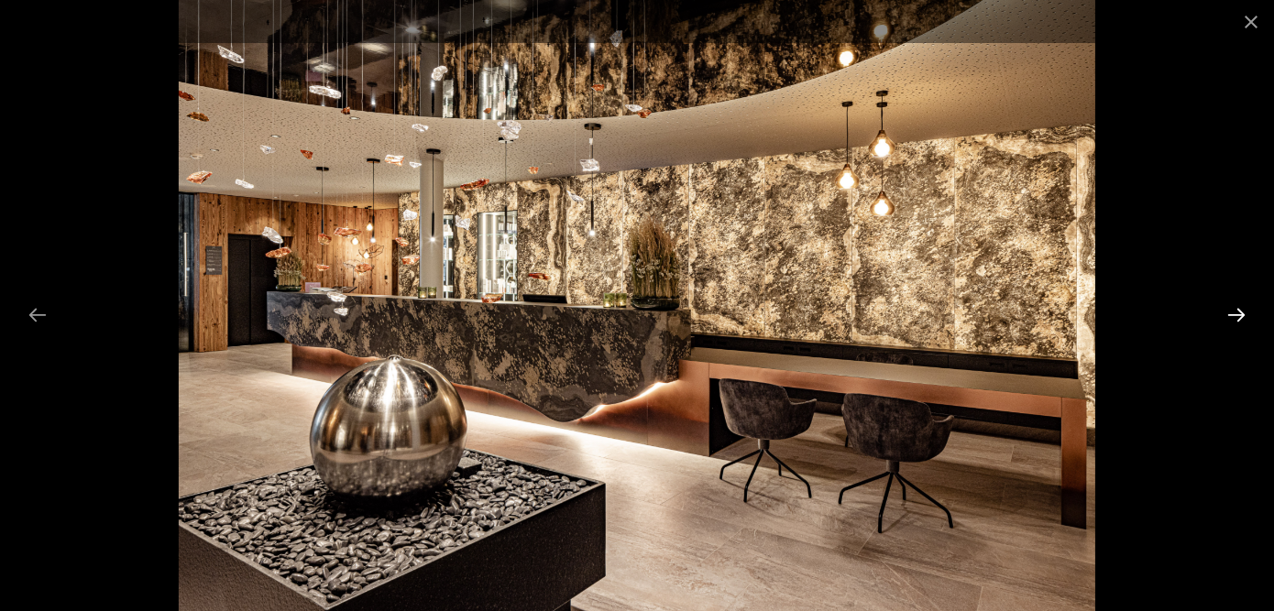
click at [1248, 313] on button "Next slide" at bounding box center [1236, 315] width 38 height 36
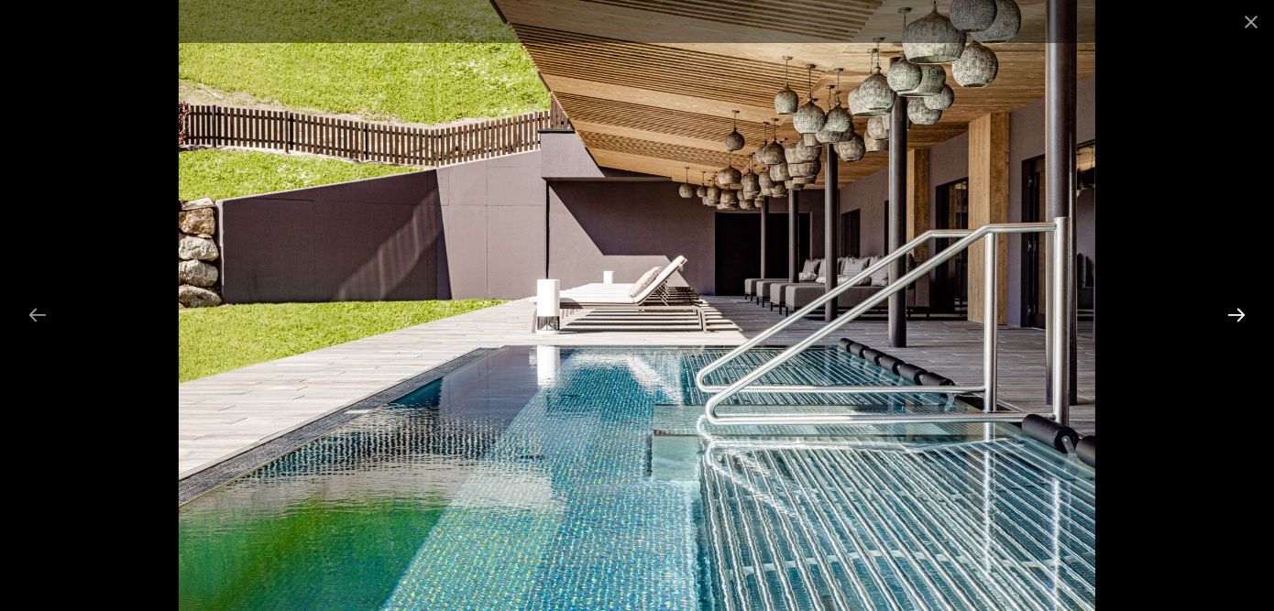
click at [1248, 313] on button "Next slide" at bounding box center [1236, 315] width 38 height 36
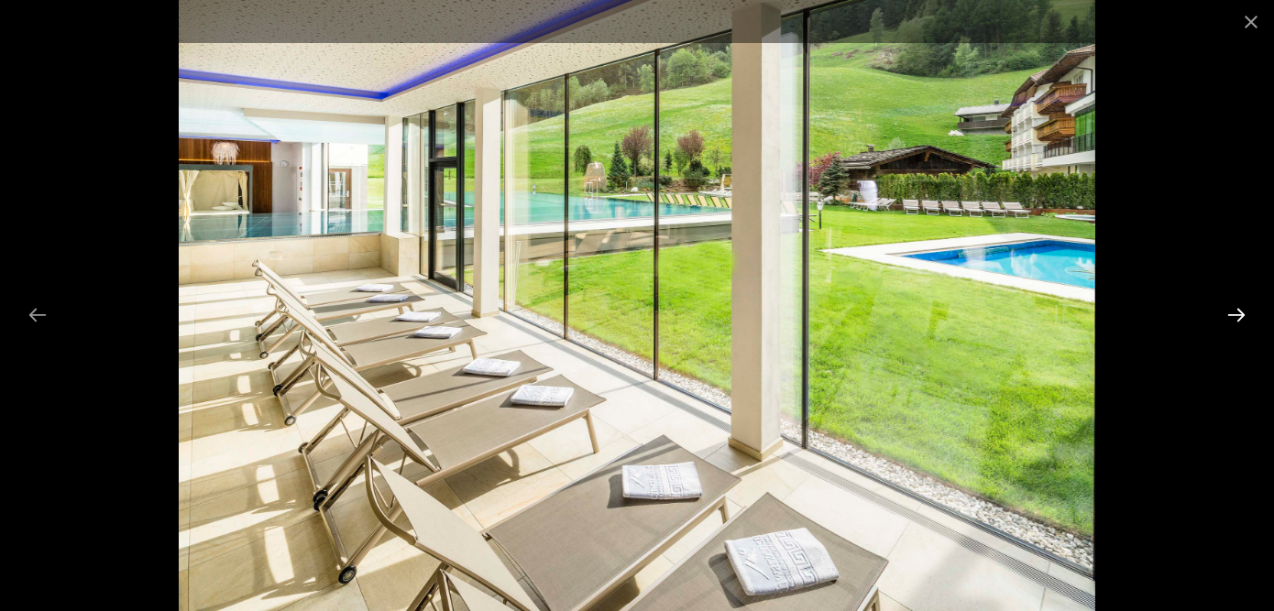
click at [1248, 313] on button "Next slide" at bounding box center [1236, 315] width 38 height 36
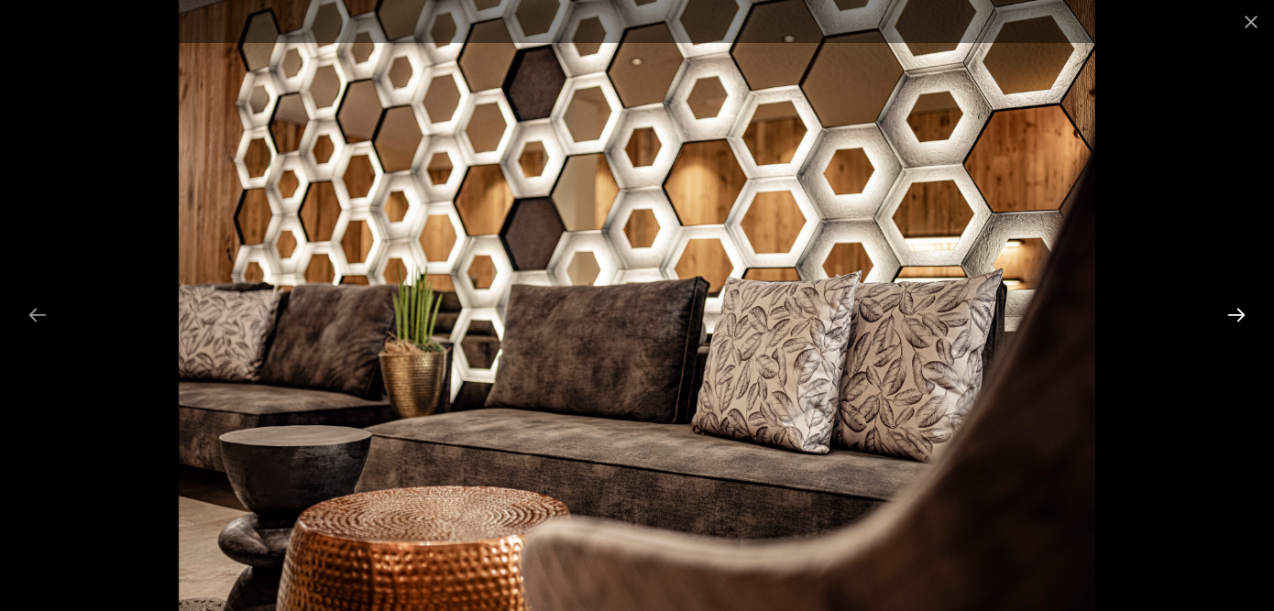
click at [1248, 313] on button "Next slide" at bounding box center [1236, 315] width 38 height 36
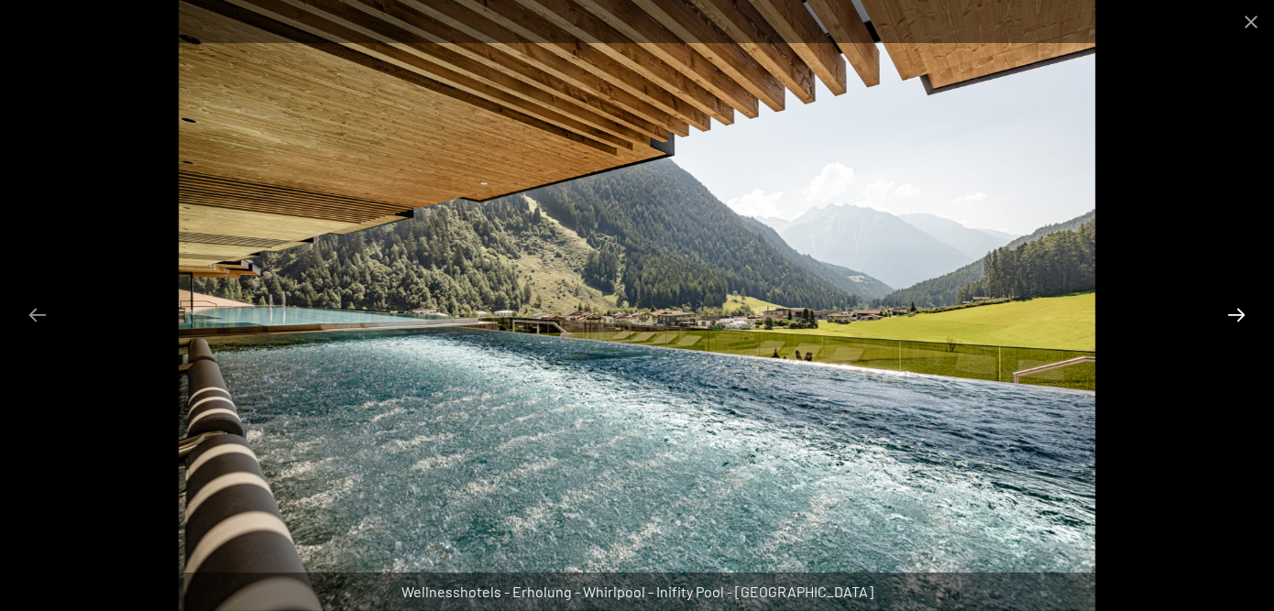
click at [1248, 313] on button "Next slide" at bounding box center [1236, 315] width 38 height 36
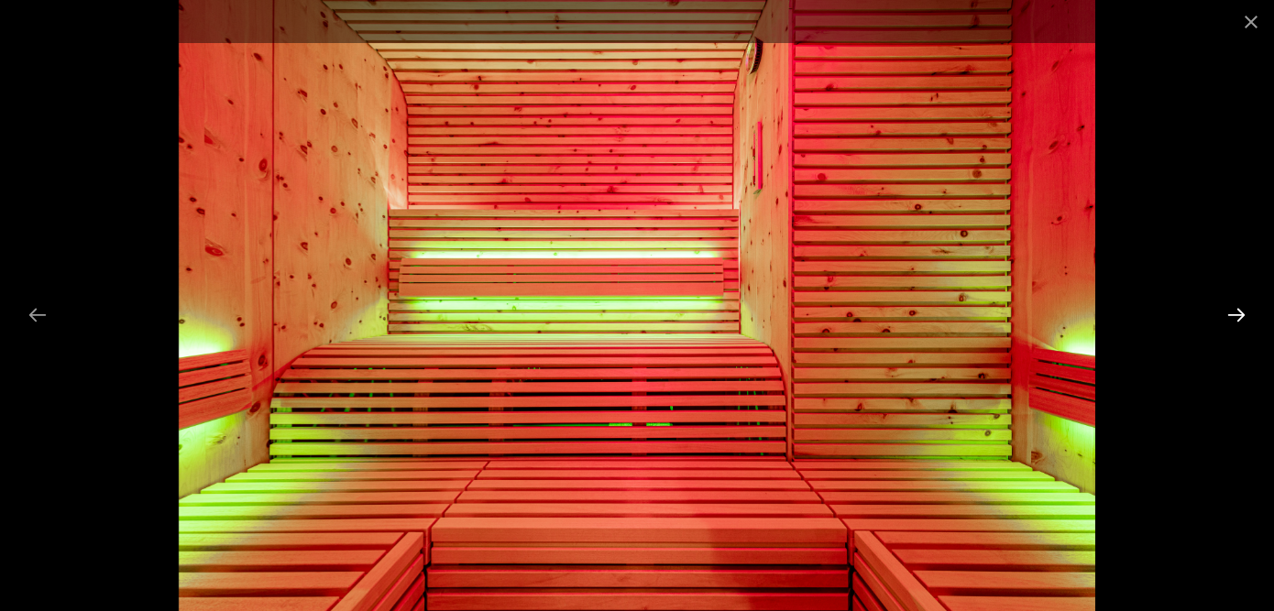
click at [1248, 313] on button "Next slide" at bounding box center [1236, 315] width 38 height 36
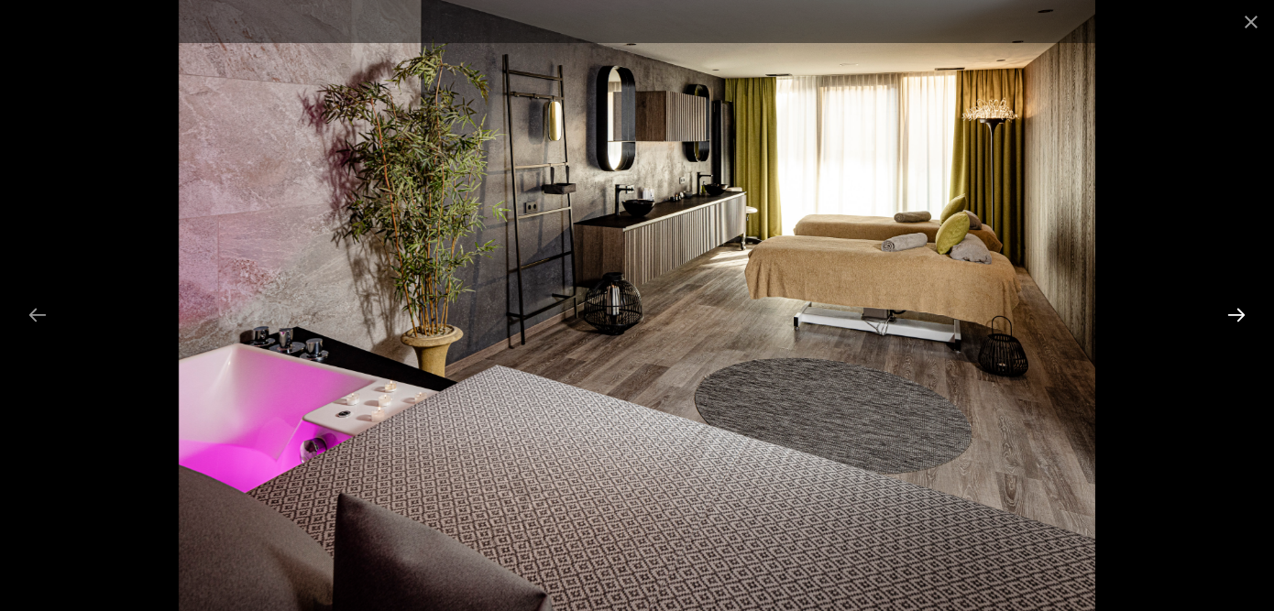
click at [1248, 313] on button "Next slide" at bounding box center [1236, 315] width 38 height 36
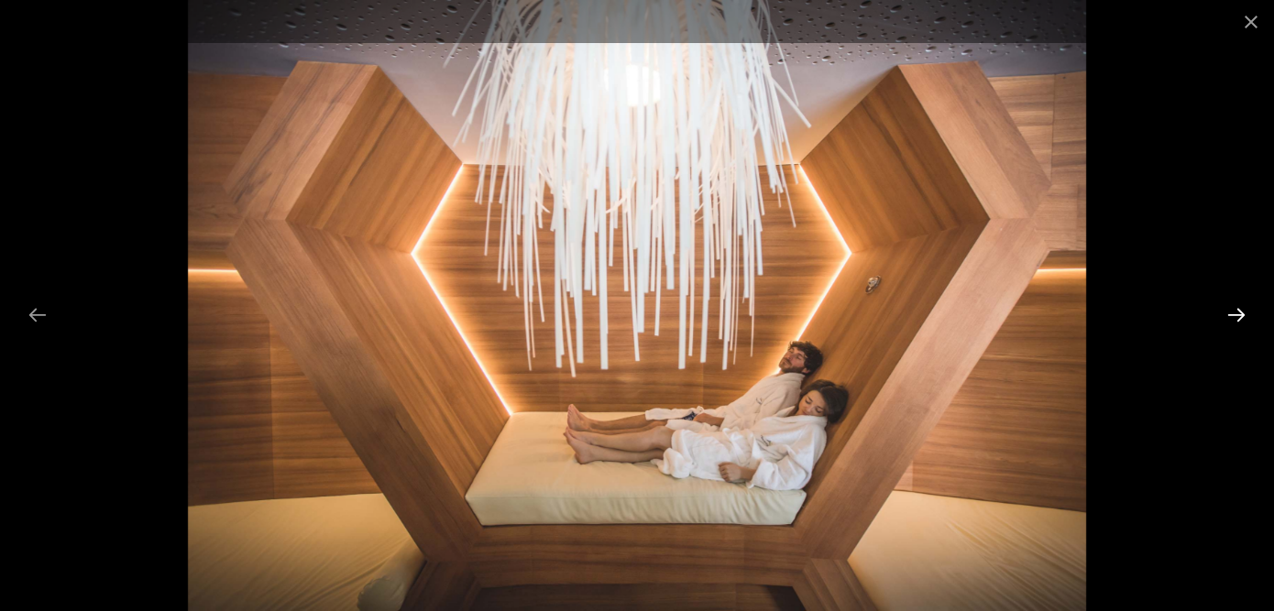
click at [1248, 313] on button "Next slide" at bounding box center [1236, 315] width 38 height 36
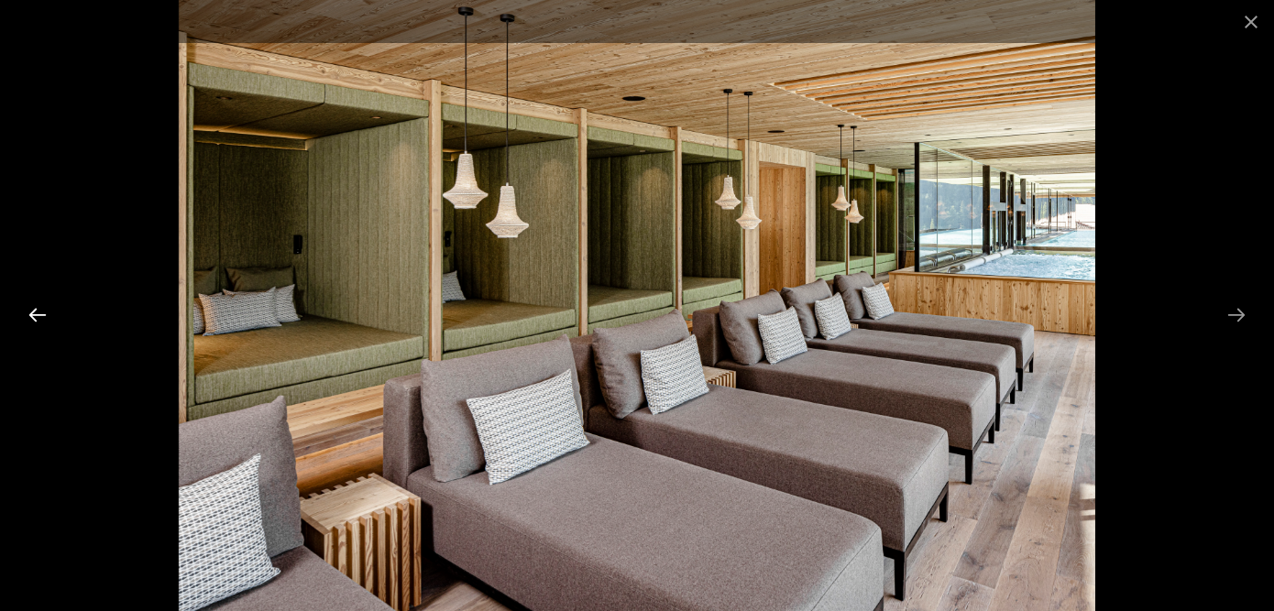
click at [29, 313] on button "Previous slide" at bounding box center [37, 315] width 38 height 36
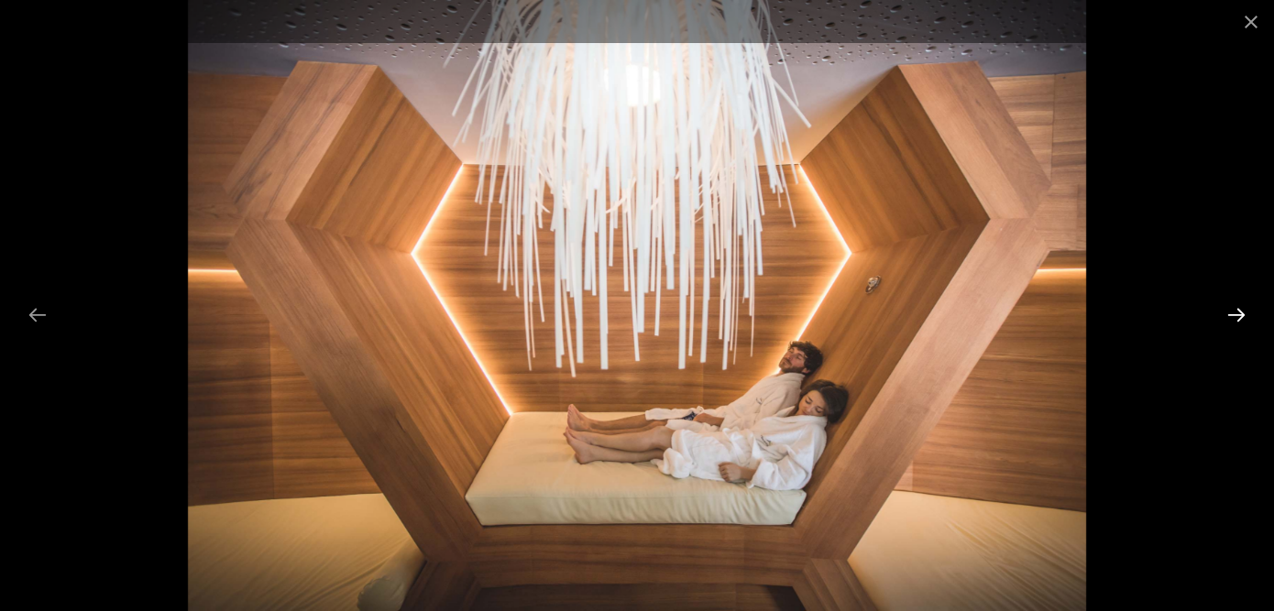
click at [1237, 321] on button "Next slide" at bounding box center [1236, 315] width 38 height 36
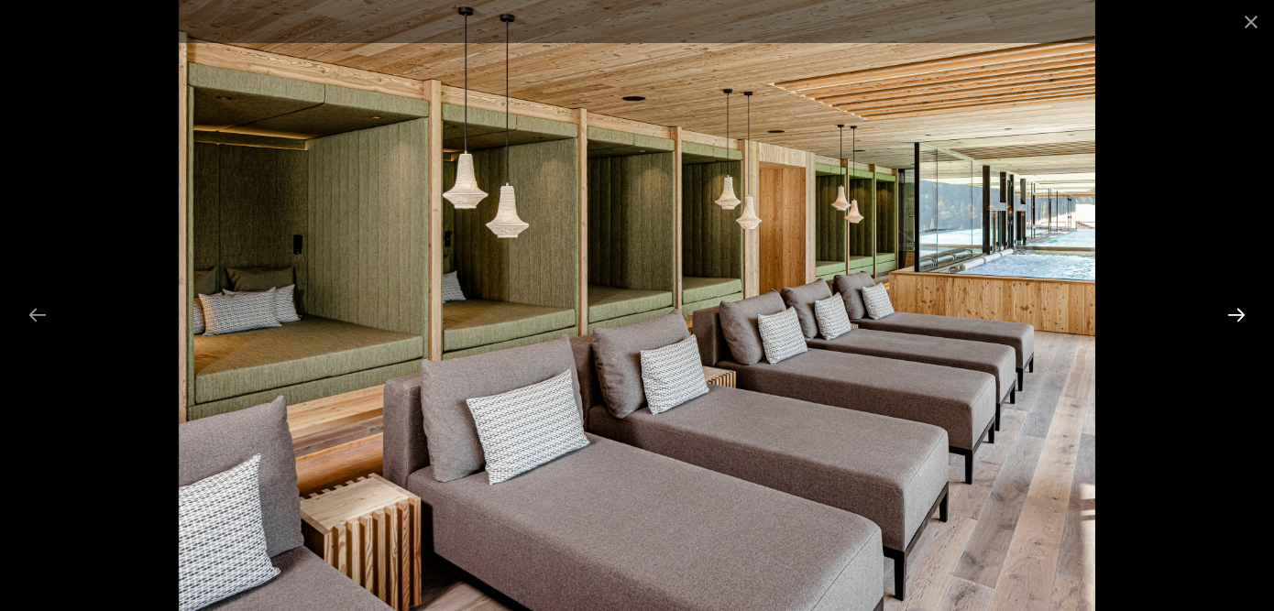
click at [1237, 321] on button "Next slide" at bounding box center [1236, 315] width 38 height 36
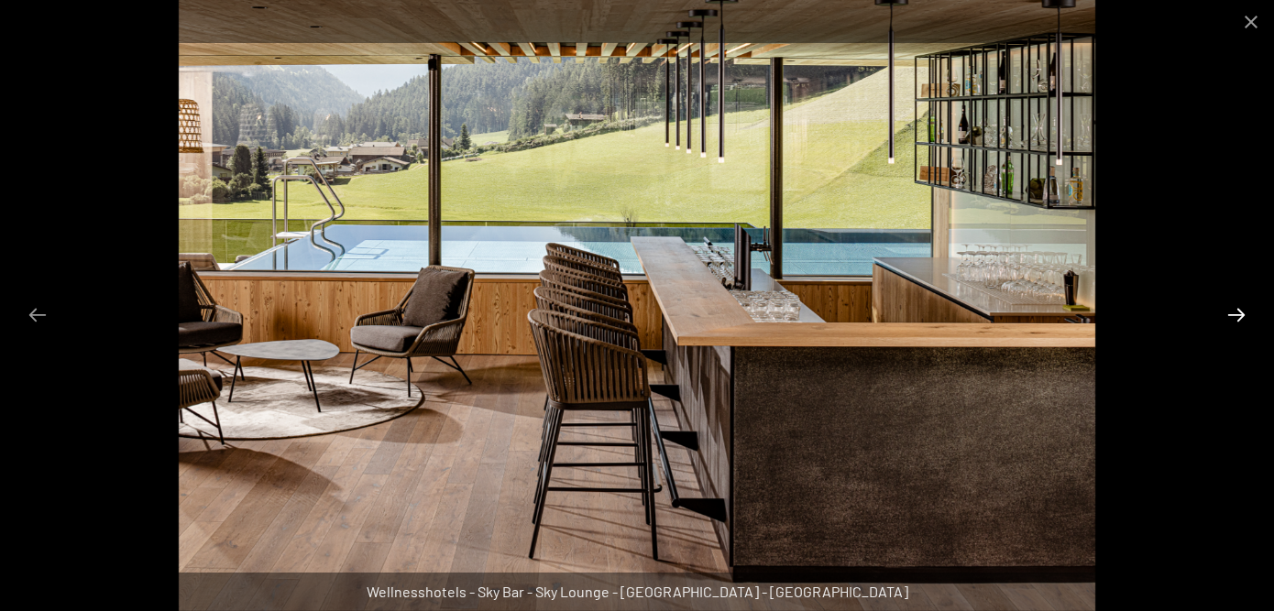
click at [1237, 321] on button "Next slide" at bounding box center [1236, 315] width 38 height 36
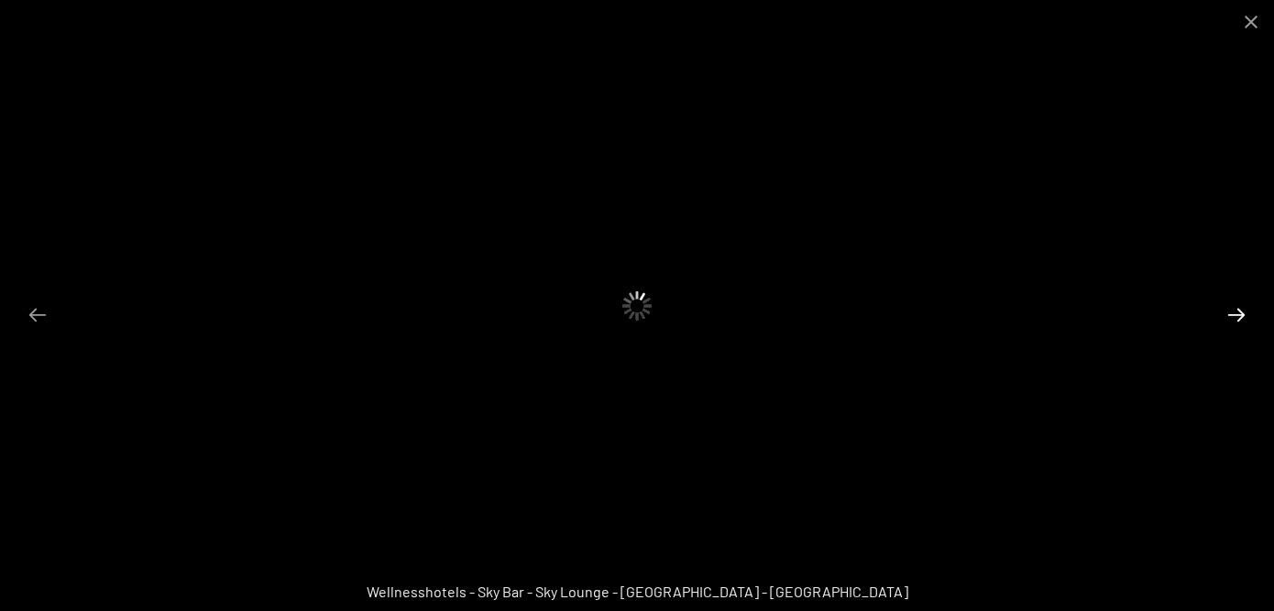
click at [1237, 321] on button "Next slide" at bounding box center [1236, 315] width 38 height 36
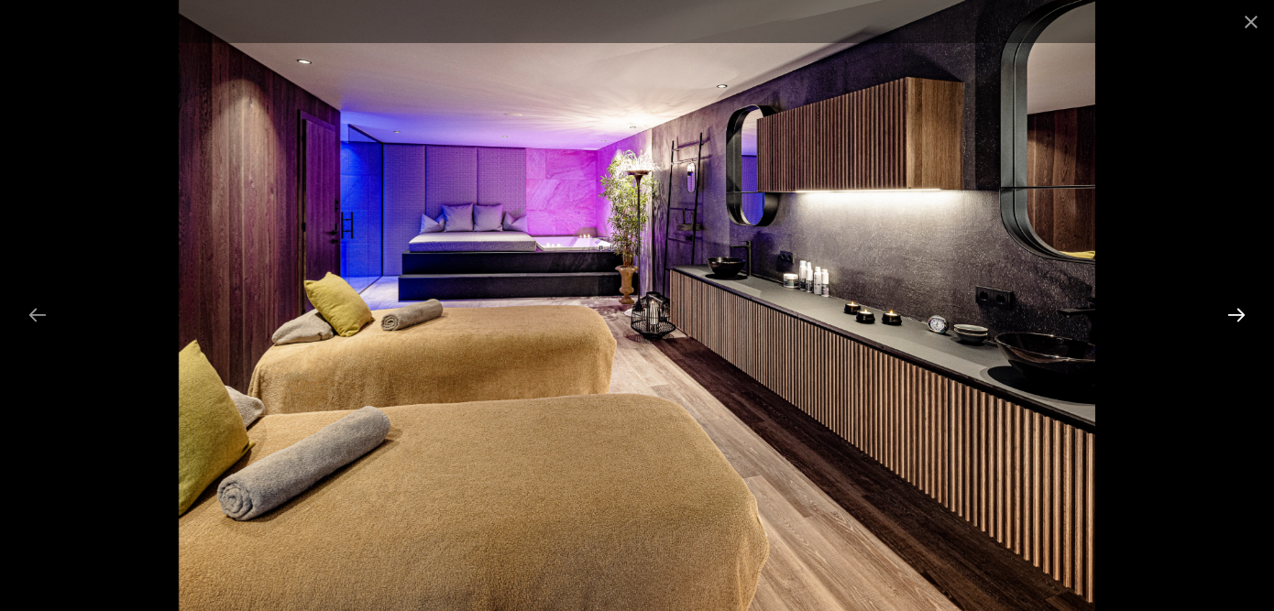
click at [1237, 321] on button "Next slide" at bounding box center [1236, 315] width 38 height 36
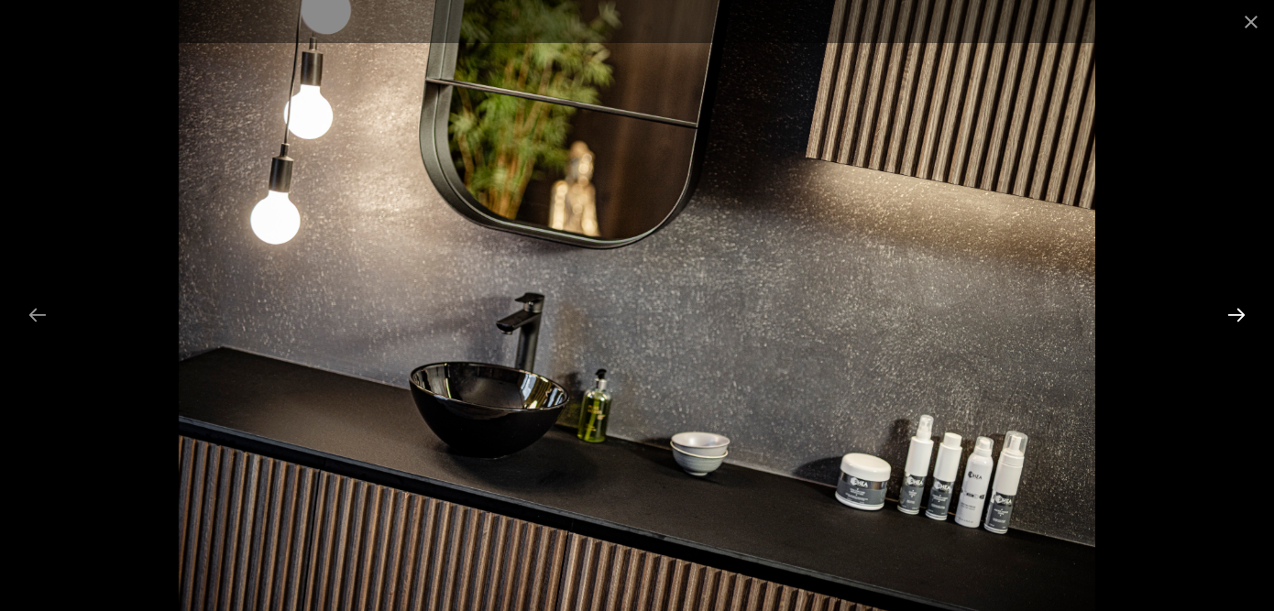
click at [1237, 321] on button "Next slide" at bounding box center [1236, 315] width 38 height 36
